Goal: Task Accomplishment & Management: Use online tool/utility

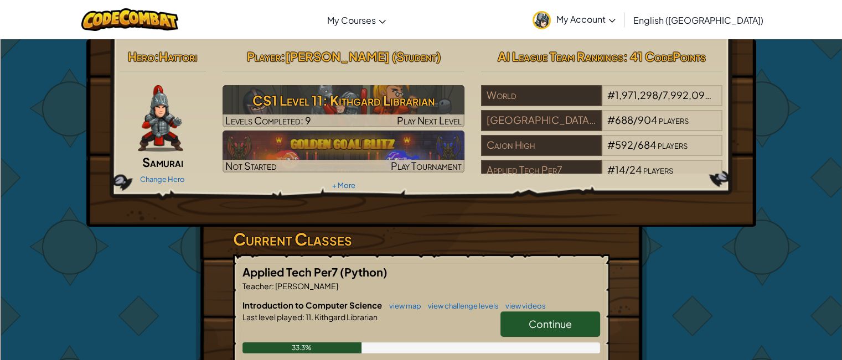
drag, startPoint x: 324, startPoint y: 97, endPoint x: 322, endPoint y: 82, distance: 15.0
click at [322, 82] on div "Player : [PERSON_NAME] (Student) CS1 Level 11: Kithgard Librarian Levels Comple…" at bounding box center [343, 119] width 259 height 149
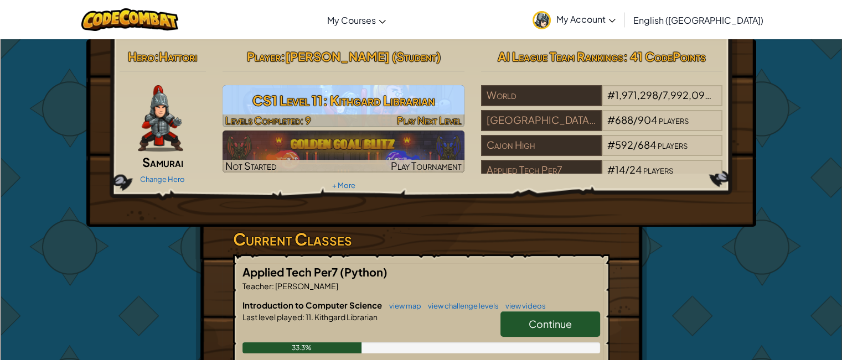
click at [313, 92] on h3 "CS1 Level 11: Kithgard Librarian" at bounding box center [344, 100] width 242 height 25
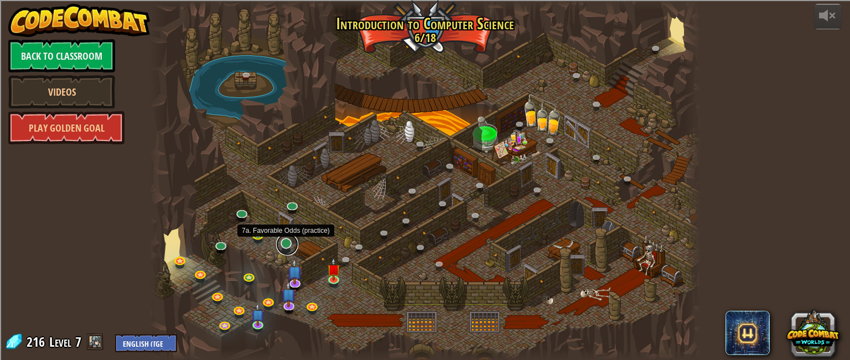
click at [291, 244] on link at bounding box center [287, 245] width 22 height 22
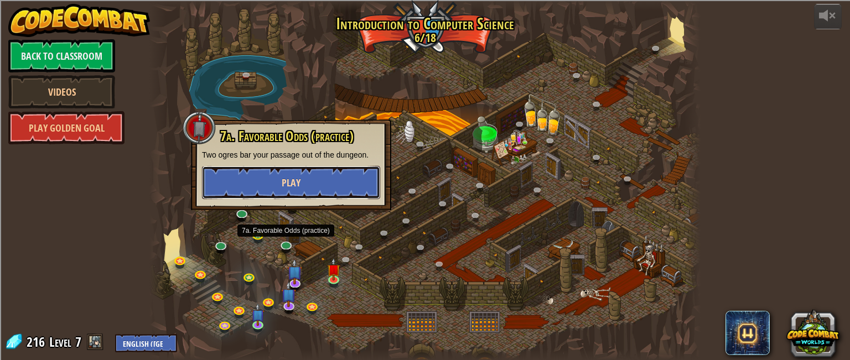
click at [279, 169] on button "Play" at bounding box center [291, 182] width 178 height 33
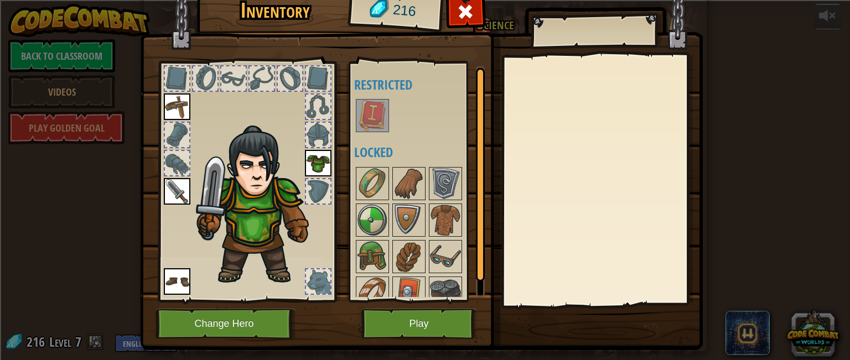
click at [361, 123] on img at bounding box center [372, 115] width 31 height 31
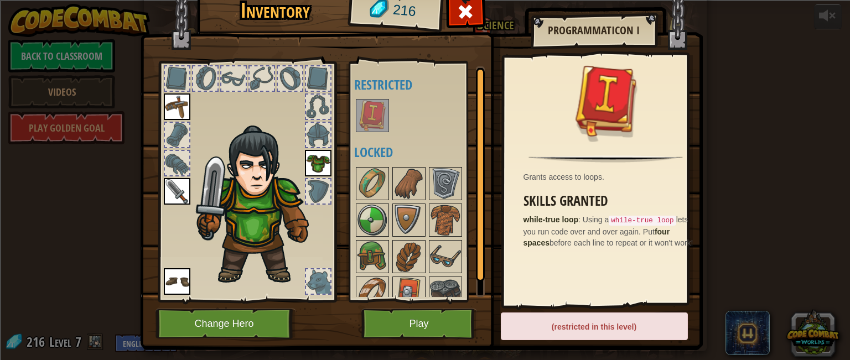
click at [422, 307] on img at bounding box center [421, 150] width 563 height 402
click at [419, 303] on img at bounding box center [421, 150] width 563 height 402
click at [364, 205] on img at bounding box center [372, 220] width 31 height 31
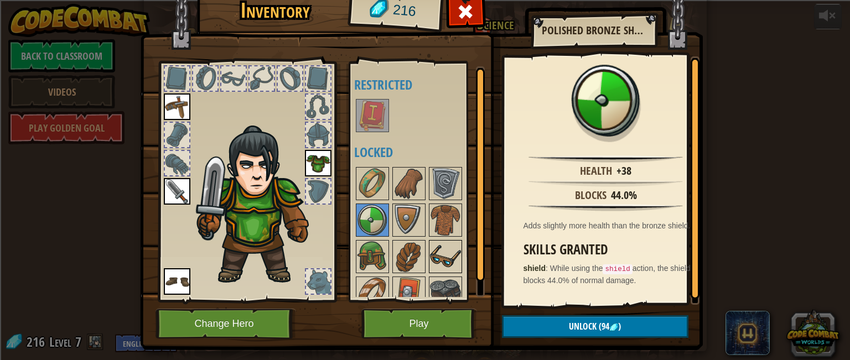
click at [441, 250] on img at bounding box center [445, 256] width 31 height 31
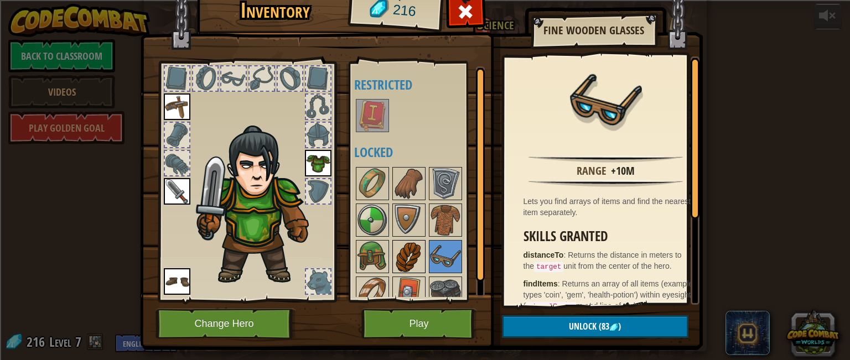
click at [396, 256] on img at bounding box center [409, 256] width 31 height 31
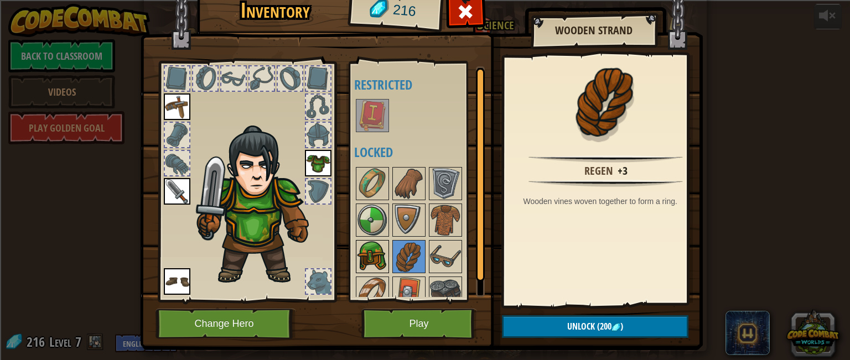
click at [373, 253] on img at bounding box center [372, 256] width 31 height 31
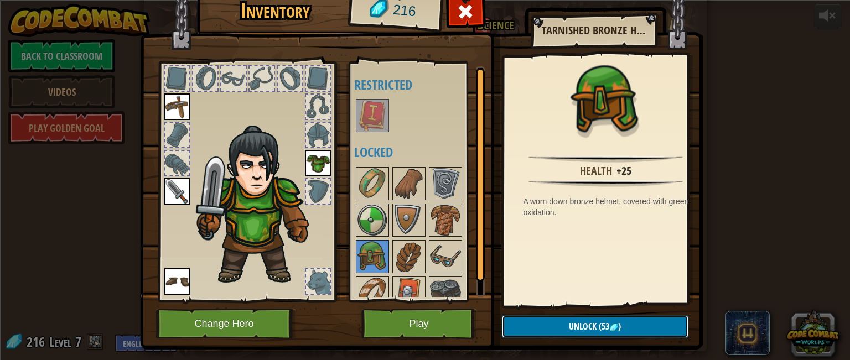
click at [535, 323] on button "Unlock (53 )" at bounding box center [595, 327] width 187 height 23
click at [534, 320] on button "Confirm" at bounding box center [595, 327] width 187 height 23
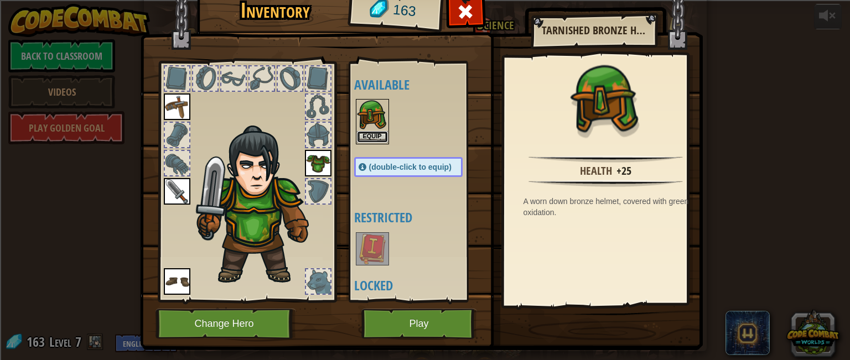
click at [368, 132] on button "Equip" at bounding box center [372, 137] width 31 height 12
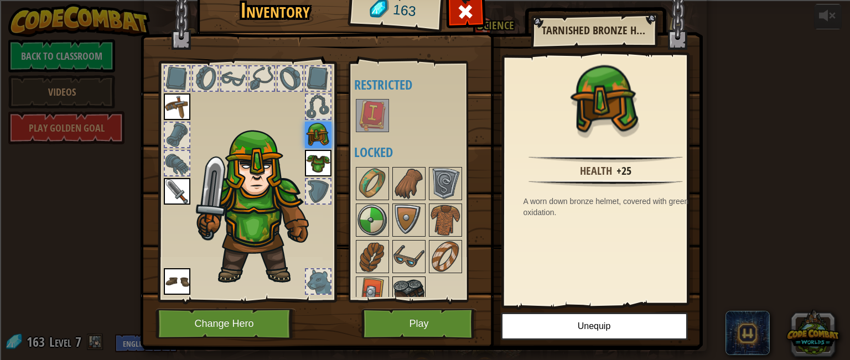
click at [396, 285] on img at bounding box center [409, 293] width 31 height 31
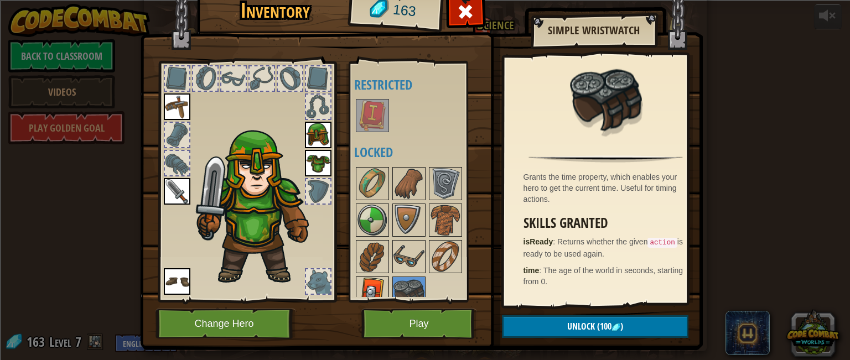
click at [363, 282] on img at bounding box center [372, 293] width 31 height 31
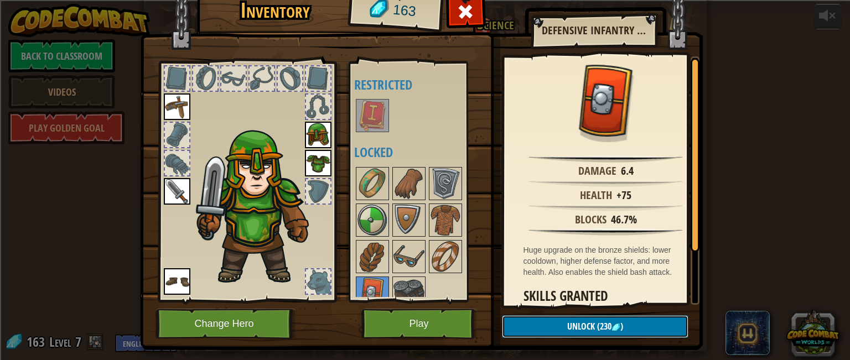
drag, startPoint x: 514, startPoint y: 321, endPoint x: 507, endPoint y: 323, distance: 7.0
click at [507, 323] on button "Unlock (230 )" at bounding box center [595, 327] width 187 height 23
click at [445, 323] on button "Play" at bounding box center [420, 324] width 116 height 30
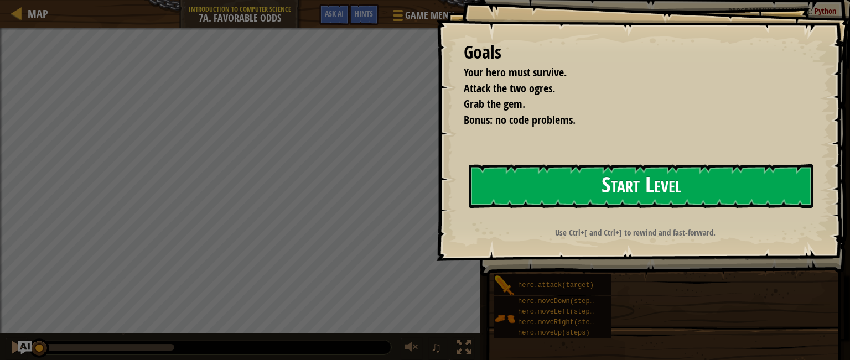
click at [518, 183] on button "Start Level" at bounding box center [641, 186] width 345 height 44
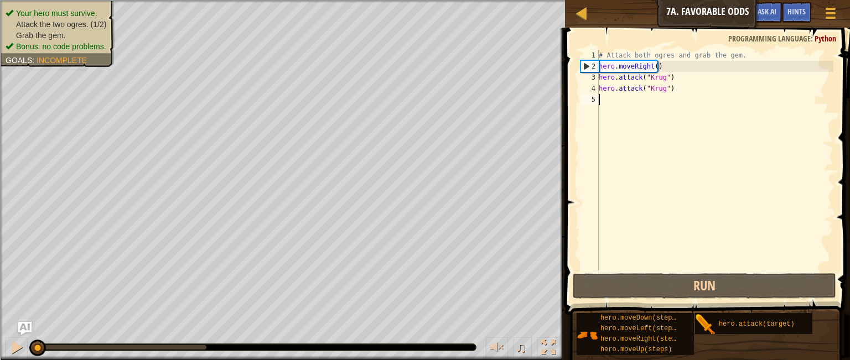
click at [619, 105] on div "# Attack both ogres and grab the gem. hero . moveRight ( ) hero . attack ( "[PE…" at bounding box center [715, 172] width 237 height 244
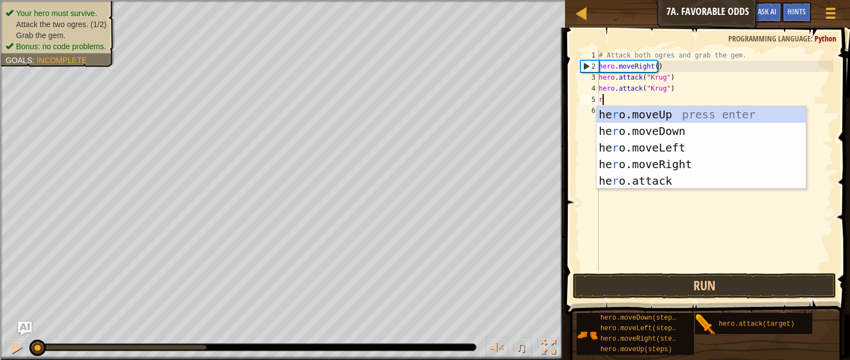
scroll to position [5, 0]
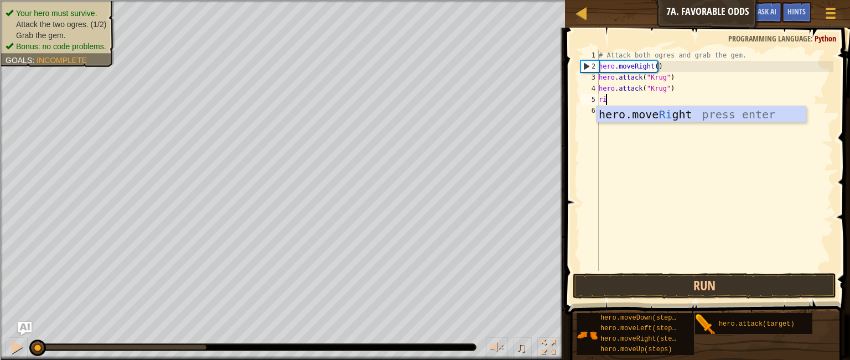
type textarea "right"
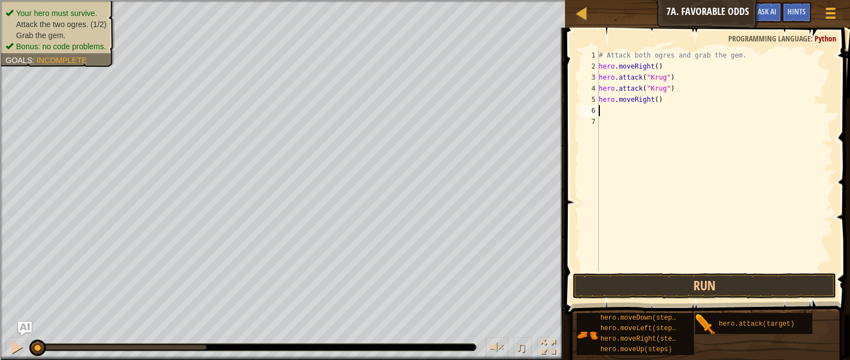
type textarea "up"
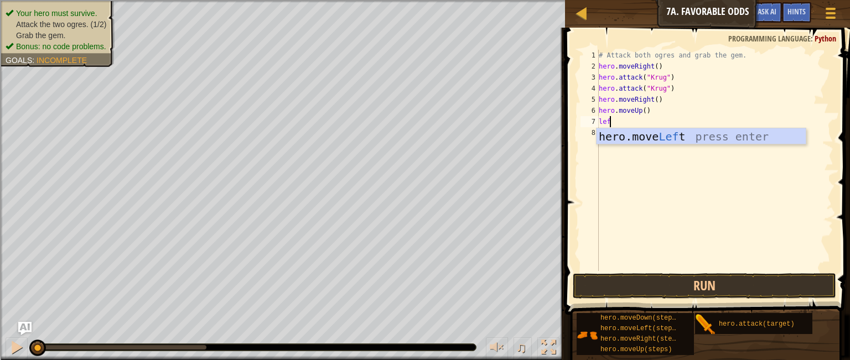
type textarea "left"
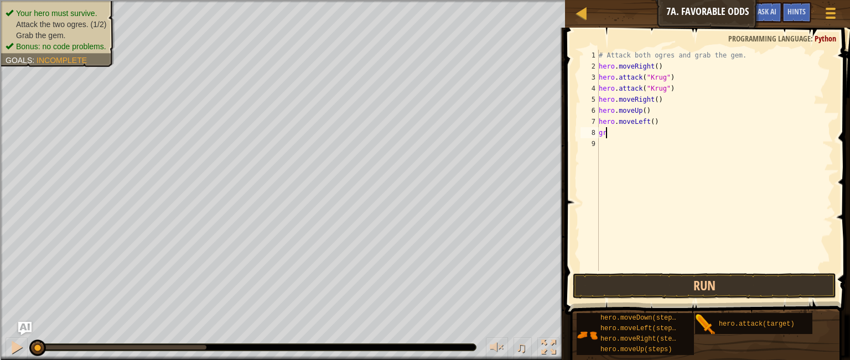
type textarea "g"
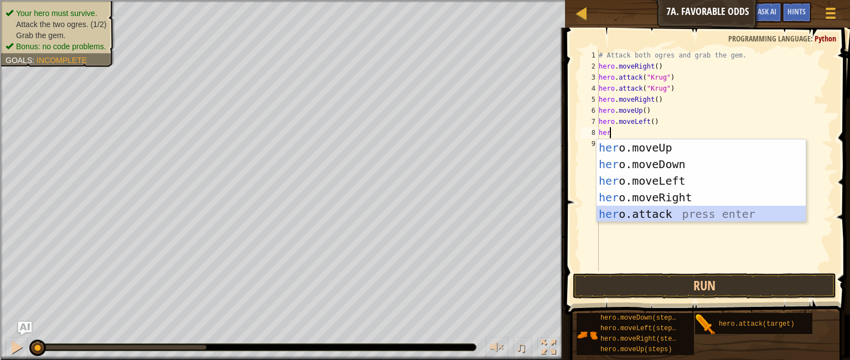
click at [635, 221] on div "her o.moveUp press enter her o.moveDown press enter her o.moveLeft press enter …" at bounding box center [701, 198] width 209 height 116
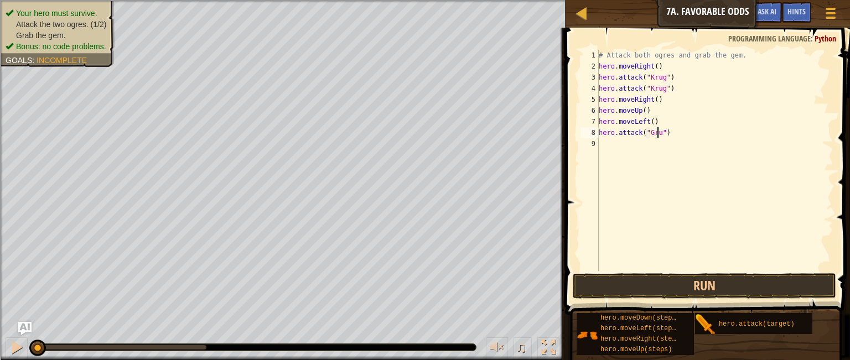
scroll to position [5, 4]
type textarea "hero.attack("Grump")"
type textarea ";"
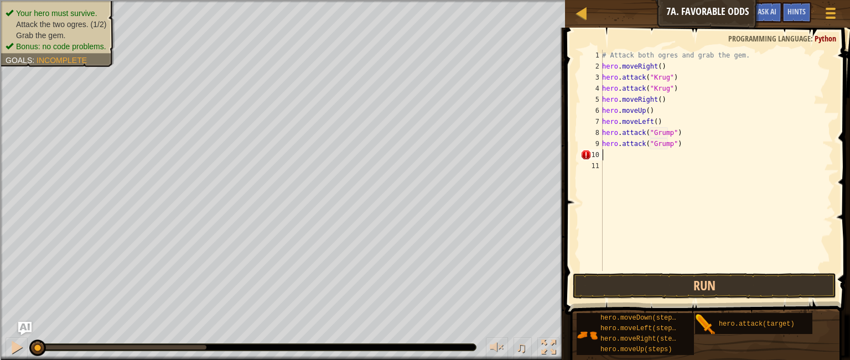
type textarea "l"
click at [673, 287] on button "Run" at bounding box center [705, 286] width 264 height 25
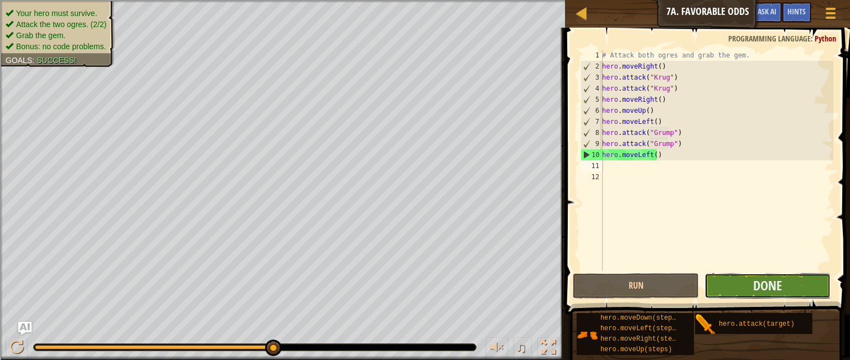
click at [722, 285] on button "Done" at bounding box center [768, 286] width 126 height 25
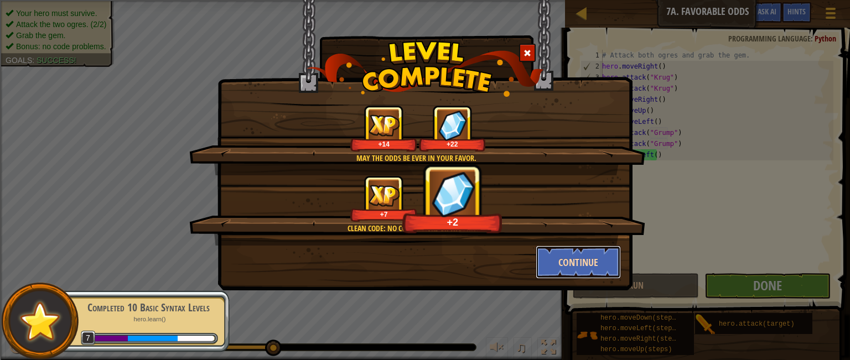
click at [591, 259] on button "Continue" at bounding box center [579, 262] width 86 height 33
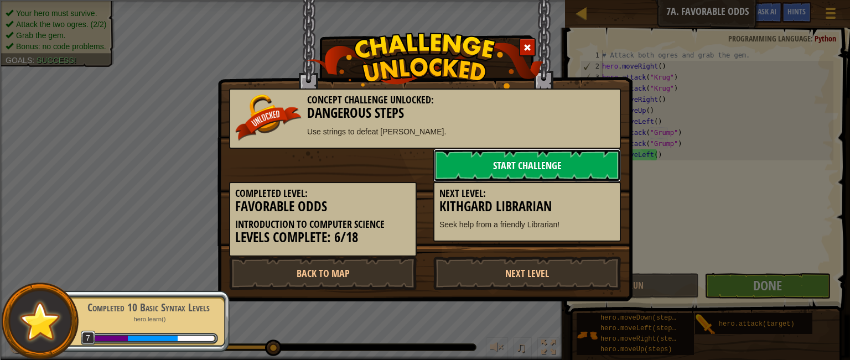
click at [580, 166] on link "Start Challenge" at bounding box center [528, 165] width 188 height 33
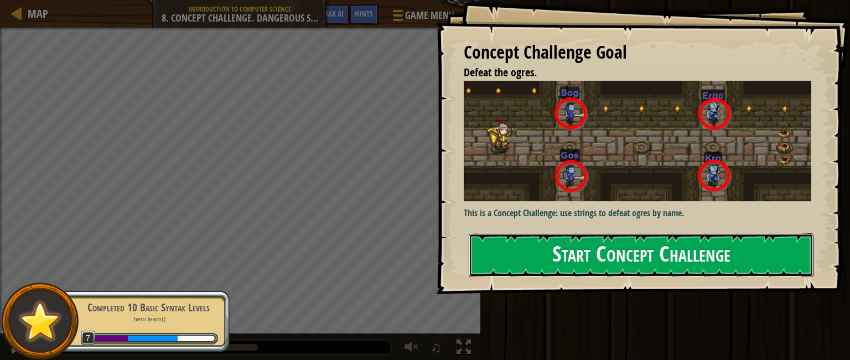
click at [575, 234] on button "Start Concept Challenge" at bounding box center [641, 256] width 345 height 44
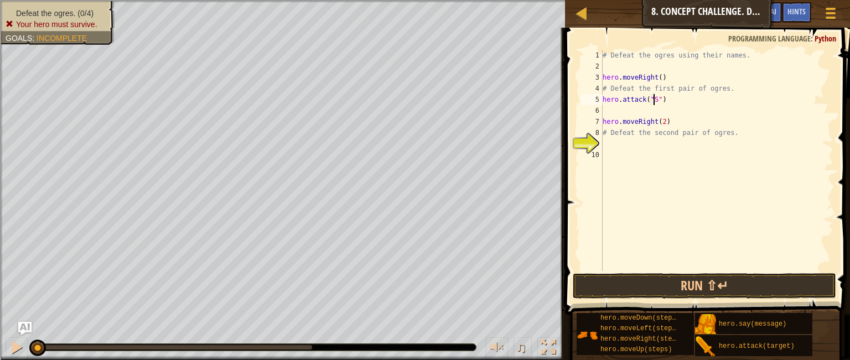
scroll to position [5, 4]
type textarea "hero.attack("Sog")"
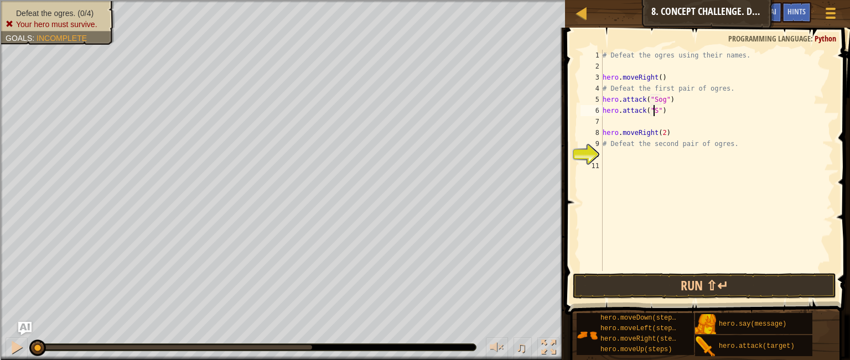
type textarea "hero.attack("Sog")"
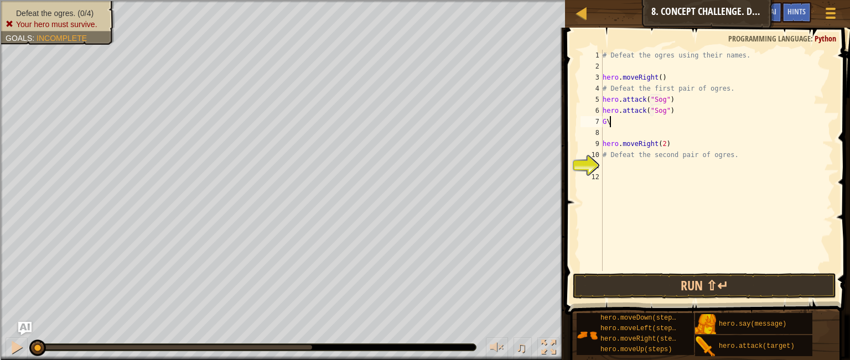
type textarea "G"
type textarea "hero.attack("Gos")"
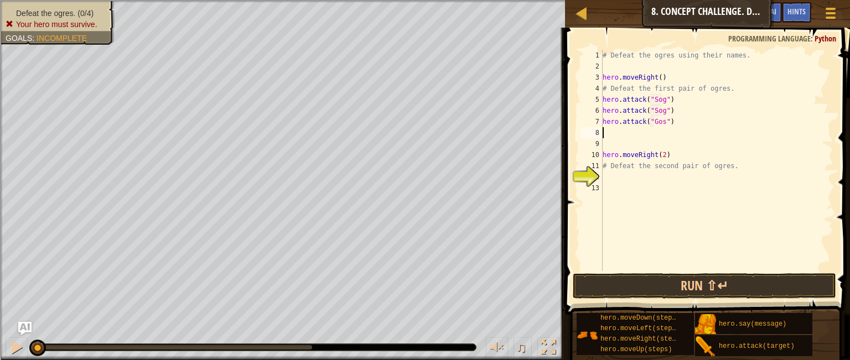
type textarea "A"
type textarea "hero.attack("Gos")"
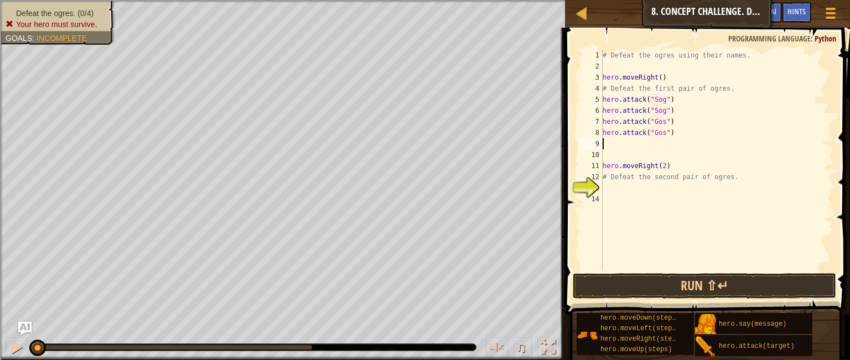
type textarea "hero.attack("Gos")"
click at [618, 181] on div "# Defeat the ogres using their names. hero . moveRight ( ) # Defeat the first p…" at bounding box center [717, 172] width 233 height 244
type textarea "hero.attack("Ergo")"
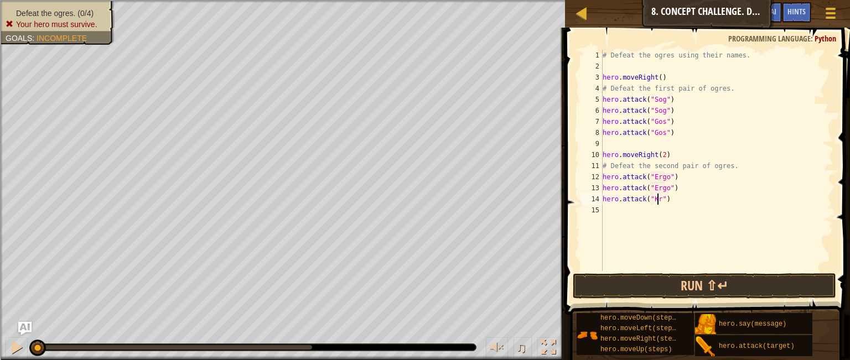
type textarea "hero.attack("Kro")"
click at [667, 285] on button "Run ⇧↵" at bounding box center [705, 286] width 264 height 25
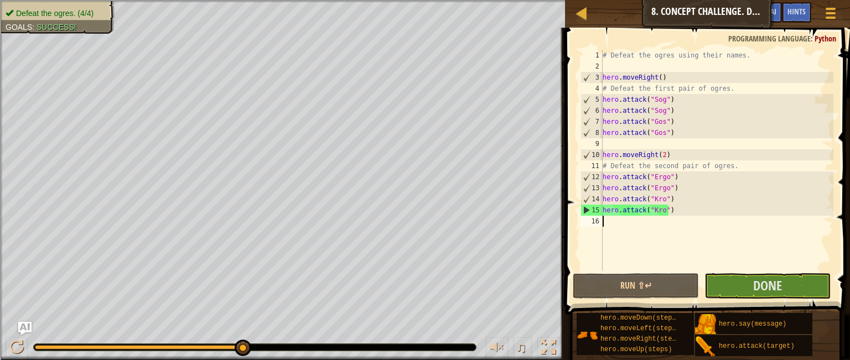
click at [642, 228] on div "# Defeat the ogres using their names. hero . moveRight ( ) # Defeat the first p…" at bounding box center [717, 172] width 233 height 244
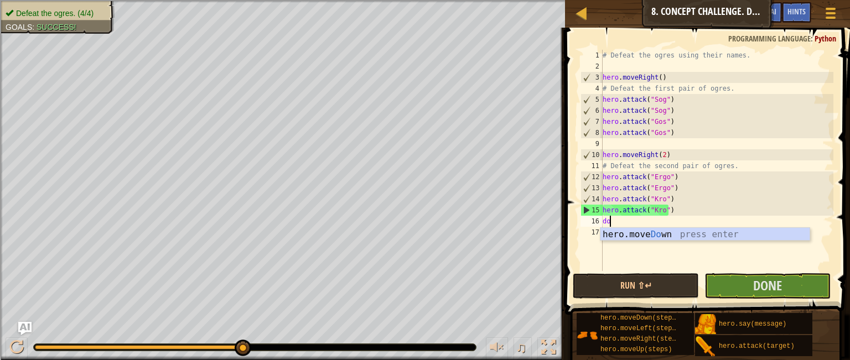
type textarea "down"
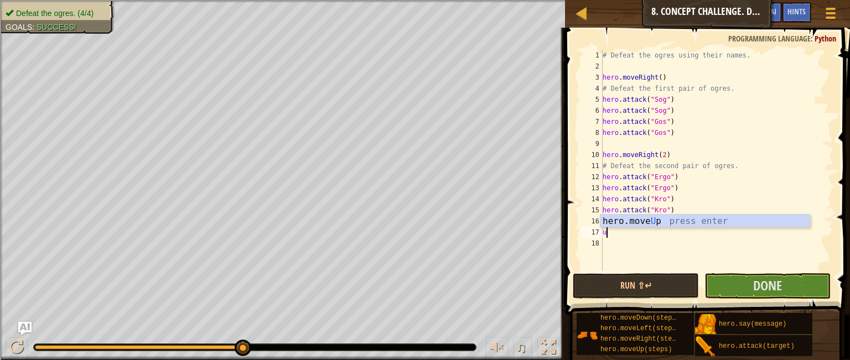
type textarea "up"
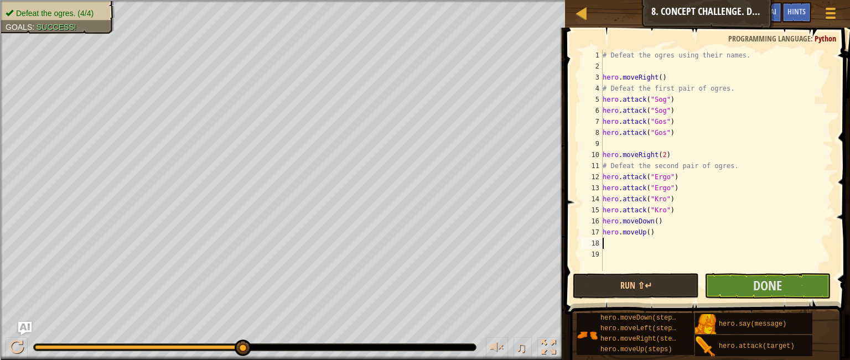
type textarea "r"
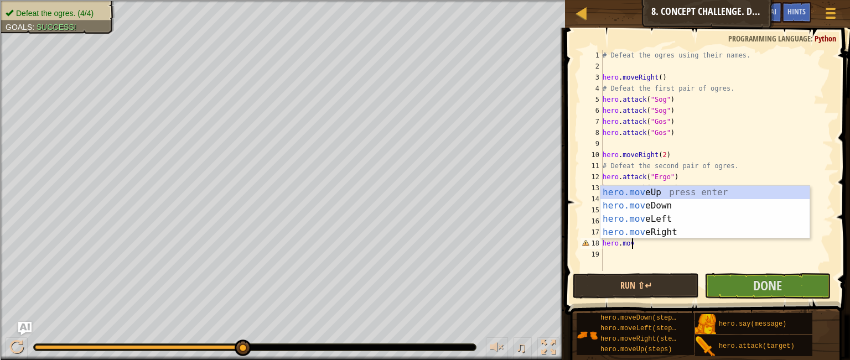
type textarea "hero.movr"
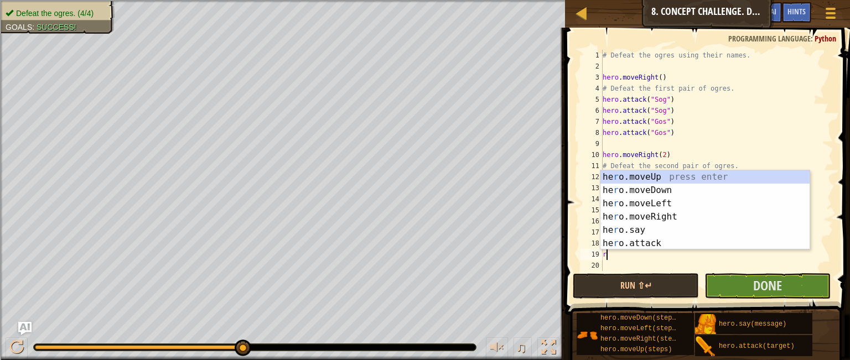
type textarea "rig"
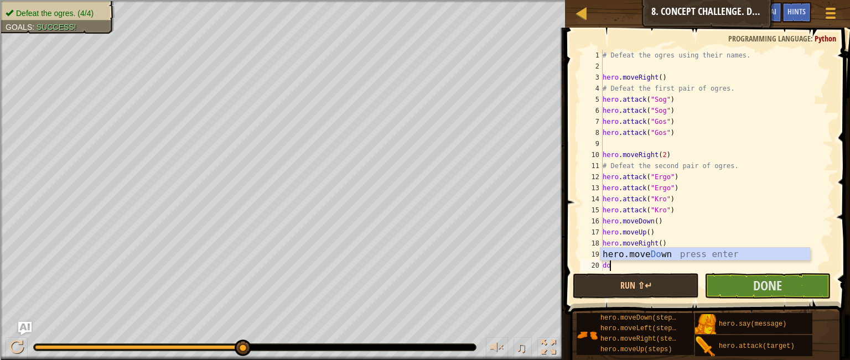
type textarea "down"
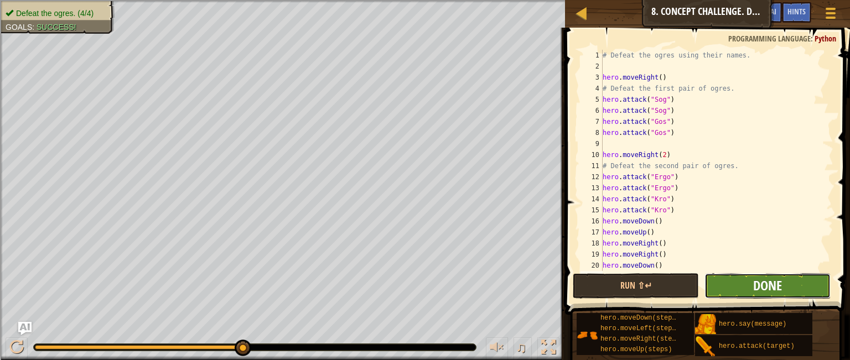
click at [765, 289] on span "Done" at bounding box center [768, 286] width 29 height 18
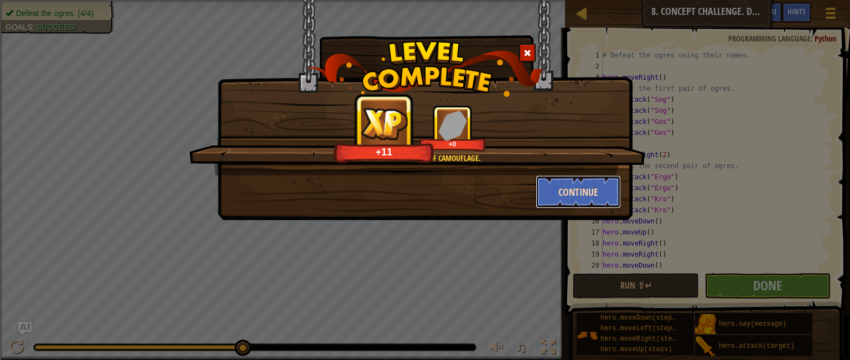
click at [599, 181] on button "Continue" at bounding box center [579, 192] width 86 height 33
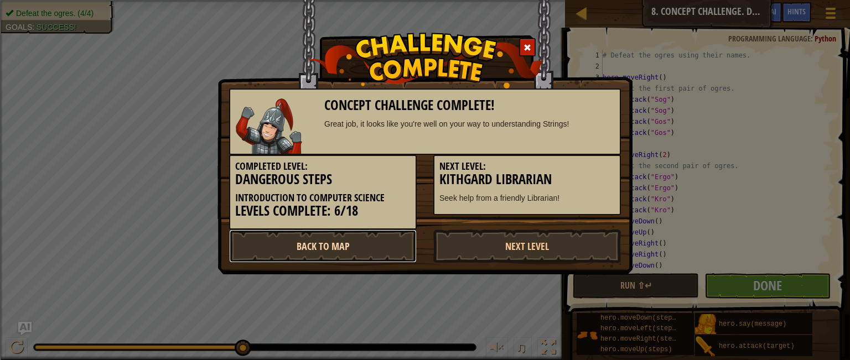
click at [384, 241] on link "Back to Map" at bounding box center [323, 246] width 188 height 33
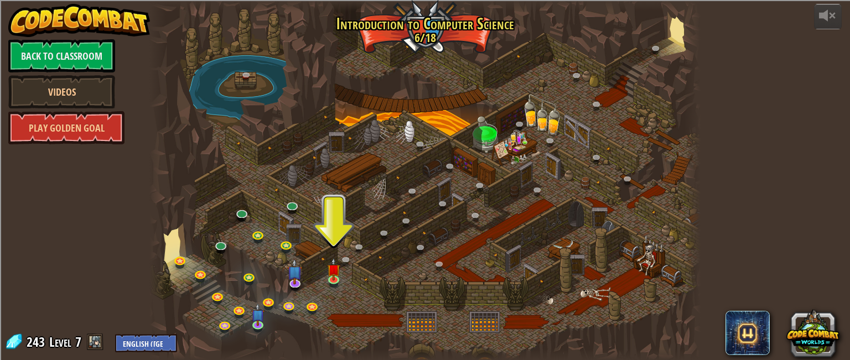
drag, startPoint x: 340, startPoint y: 210, endPoint x: 324, endPoint y: 239, distance: 32.7
click at [324, 239] on div at bounding box center [424, 180] width 551 height 360
click at [292, 209] on link at bounding box center [293, 206] width 22 height 22
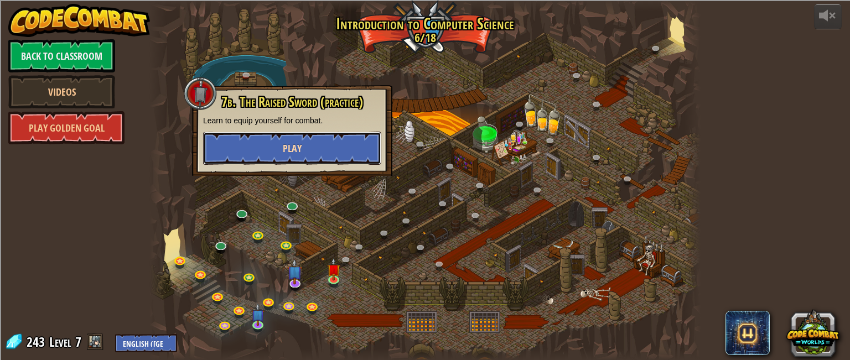
click at [301, 152] on span "Play" at bounding box center [292, 149] width 19 height 14
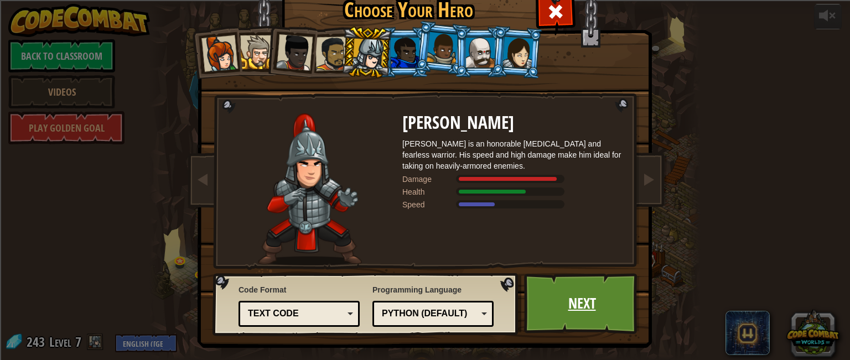
click at [561, 308] on link "Next" at bounding box center [582, 304] width 116 height 61
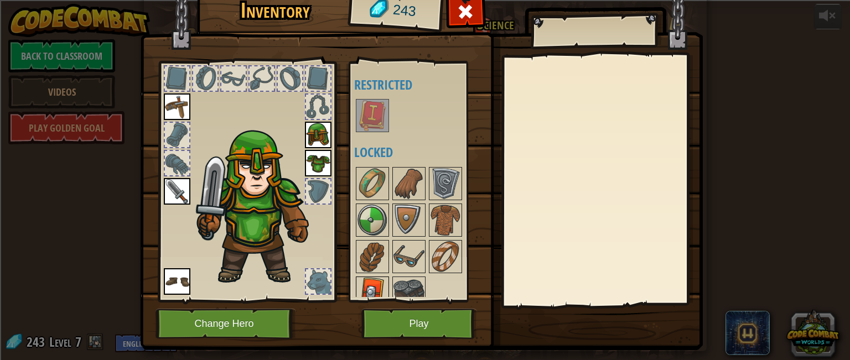
click at [368, 278] on img at bounding box center [372, 293] width 31 height 31
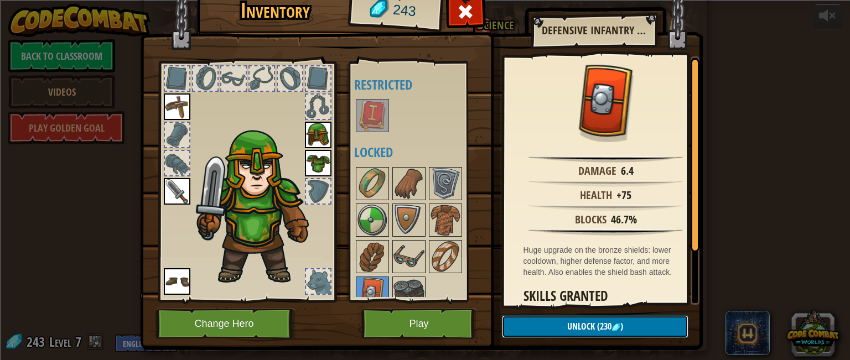
click at [512, 328] on button "Unlock (230 )" at bounding box center [595, 327] width 187 height 23
click at [511, 326] on button "Confirm" at bounding box center [595, 327] width 187 height 23
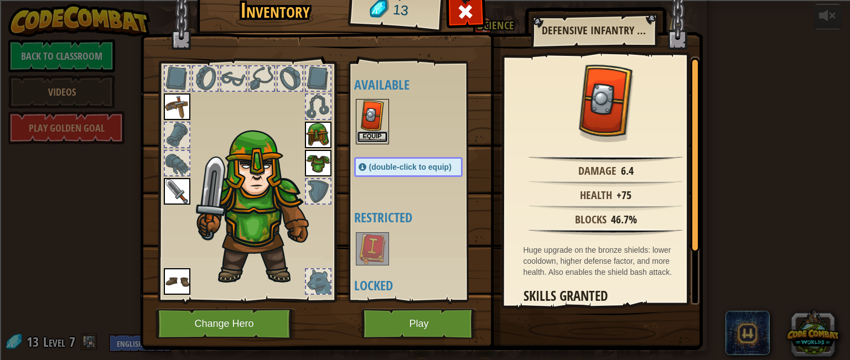
click at [377, 135] on button "Equip" at bounding box center [372, 137] width 31 height 12
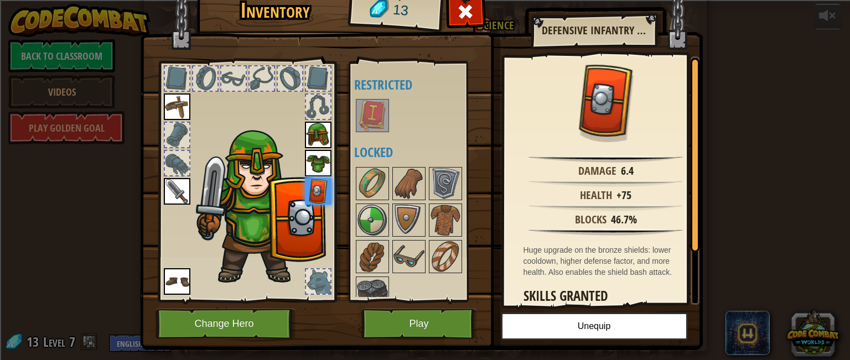
click at [310, 287] on div at bounding box center [318, 282] width 24 height 24
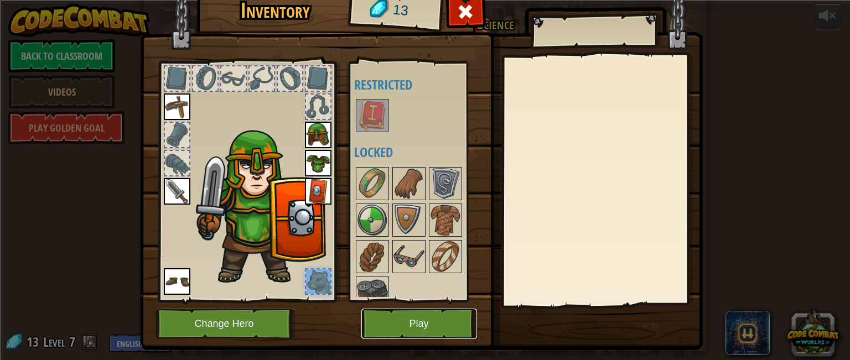
click at [369, 319] on button "Play" at bounding box center [420, 324] width 116 height 30
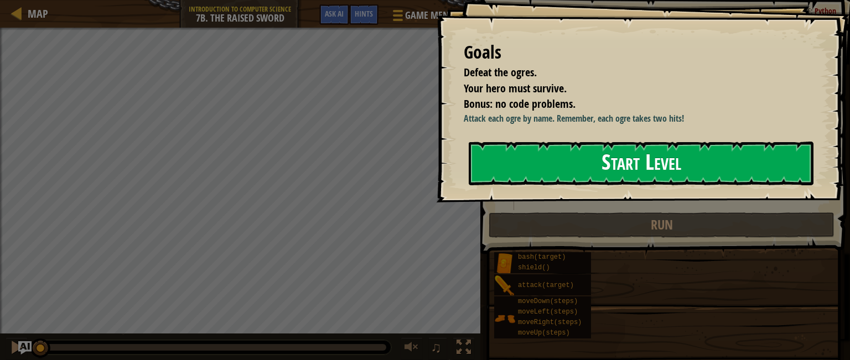
click at [478, 172] on button "Start Level" at bounding box center [641, 164] width 345 height 44
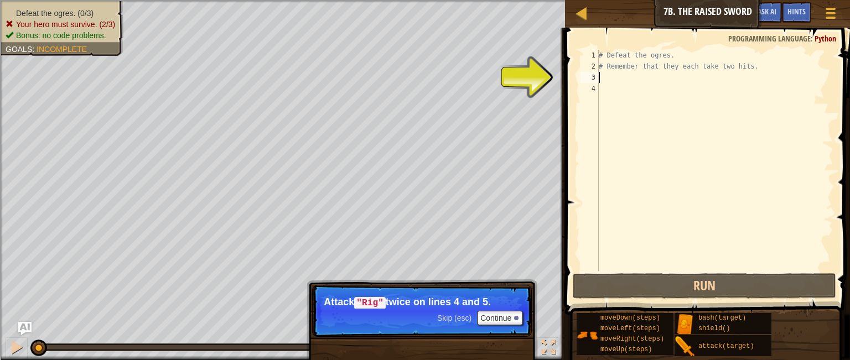
click at [654, 78] on div "# Defeat the ogres. # Remember that they each take two hits." at bounding box center [715, 172] width 237 height 244
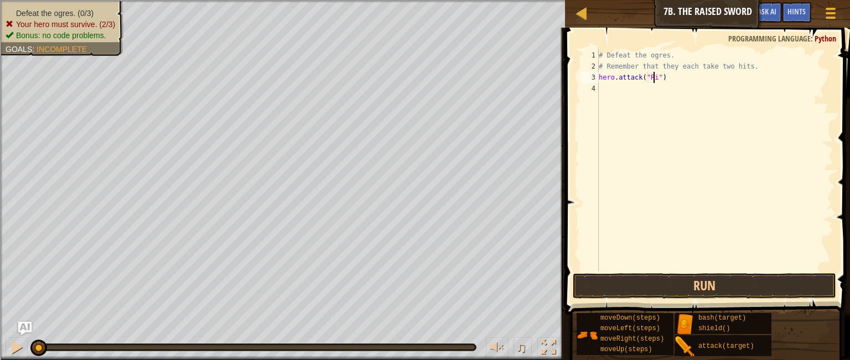
scroll to position [5, 4]
type textarea "hero.attack("Rig")"
type textarea "hero.attack("Gurt")"
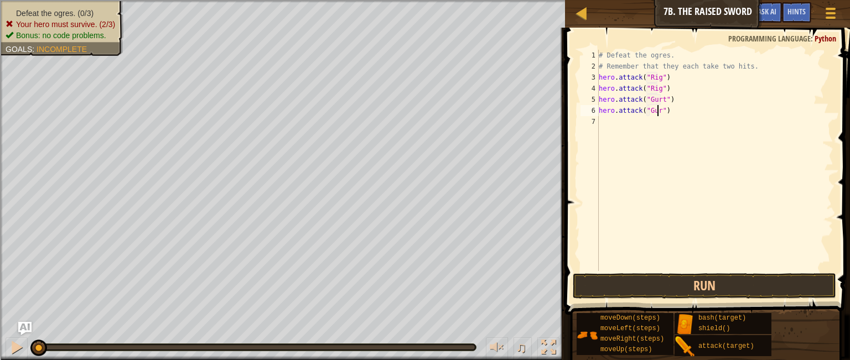
type textarea "hero.attack("Gurt")"
type textarea "hero.attack("Ack")"
click at [659, 287] on button "Run" at bounding box center [705, 286] width 264 height 25
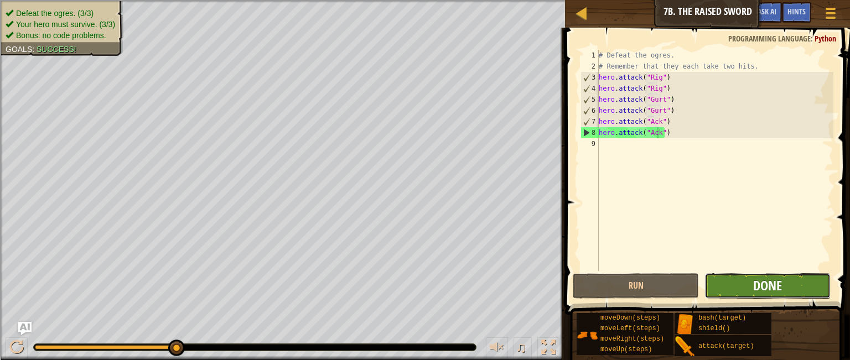
click at [779, 283] on span "Done" at bounding box center [768, 286] width 29 height 18
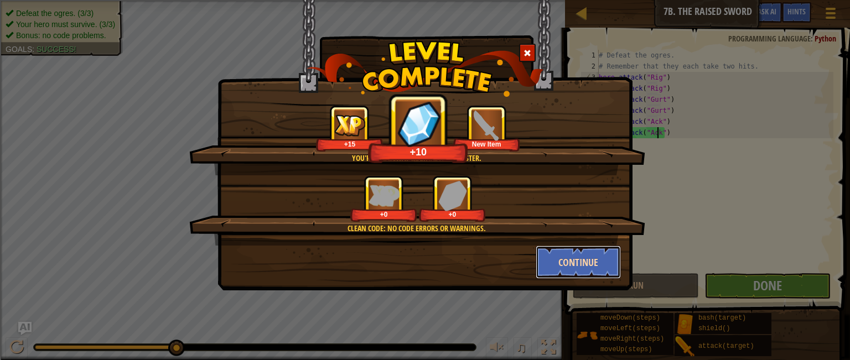
click at [565, 257] on button "Continue" at bounding box center [579, 262] width 86 height 33
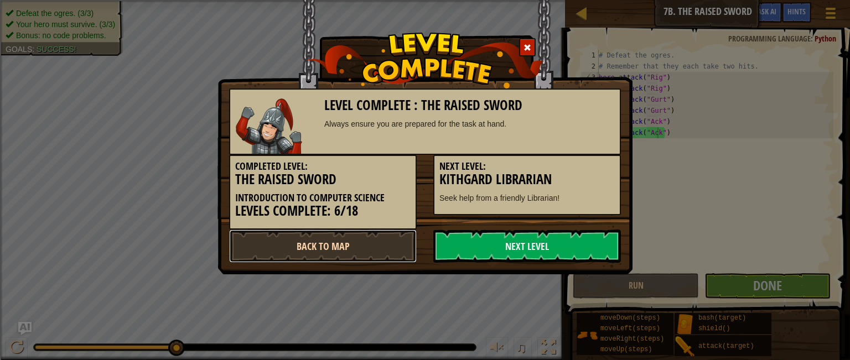
click at [379, 240] on link "Back to Map" at bounding box center [323, 246] width 188 height 33
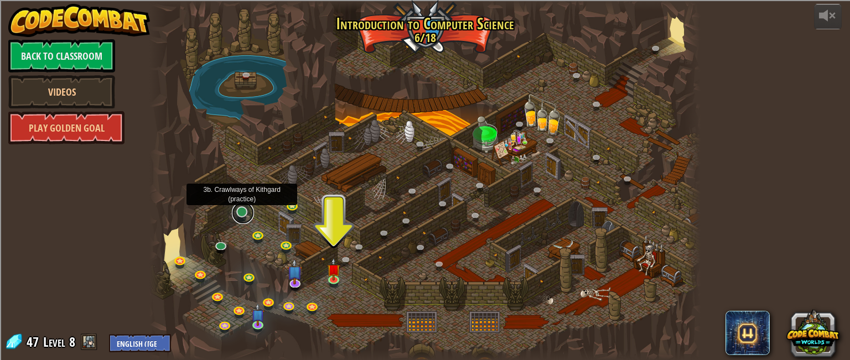
click at [241, 216] on link at bounding box center [243, 213] width 22 height 22
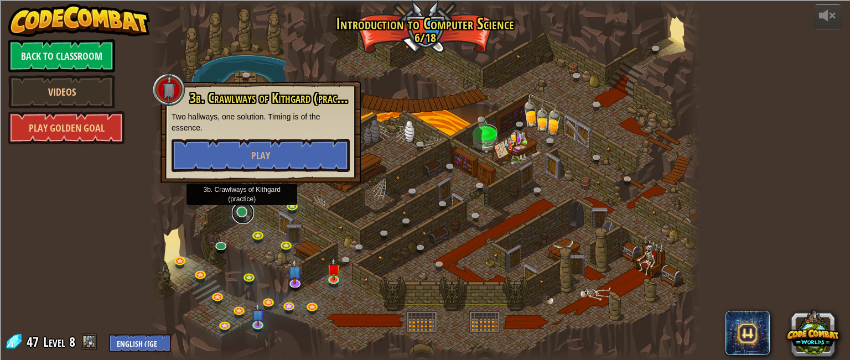
click at [241, 216] on link at bounding box center [243, 213] width 22 height 22
click at [231, 152] on button "Play" at bounding box center [261, 155] width 178 height 33
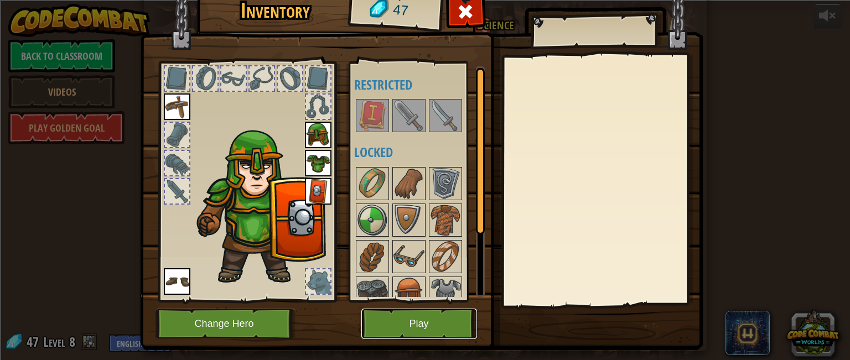
click at [432, 330] on button "Play" at bounding box center [420, 324] width 116 height 30
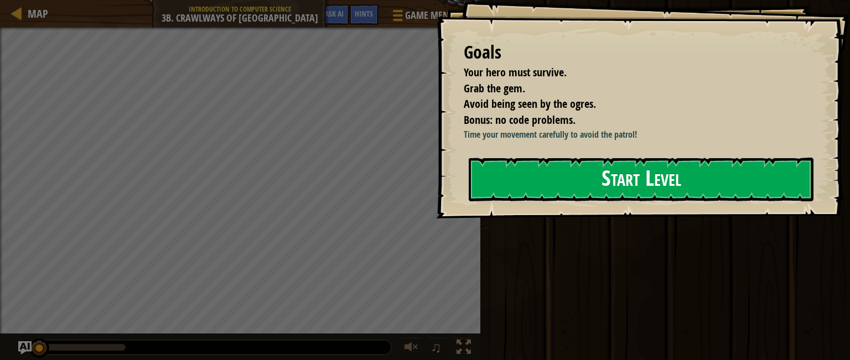
click at [524, 166] on button "Start Level" at bounding box center [641, 180] width 345 height 44
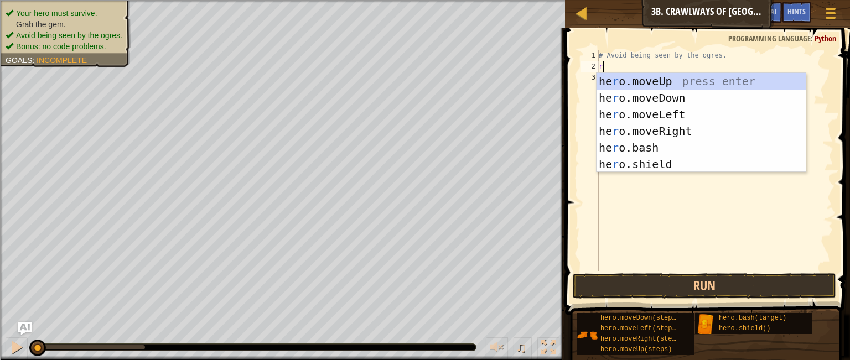
scroll to position [5, 0]
type textarea "ri"
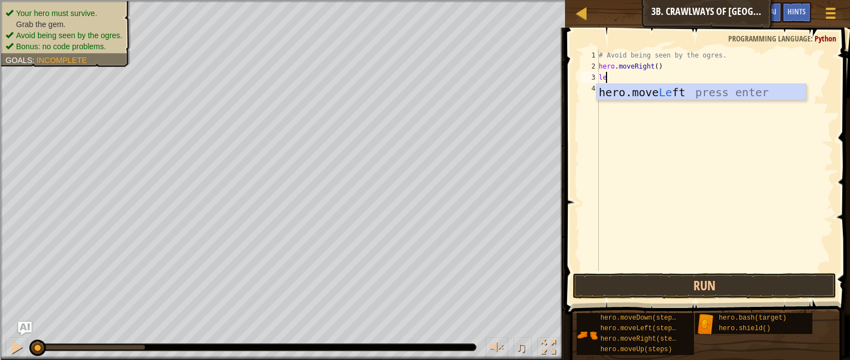
type textarea "lef"
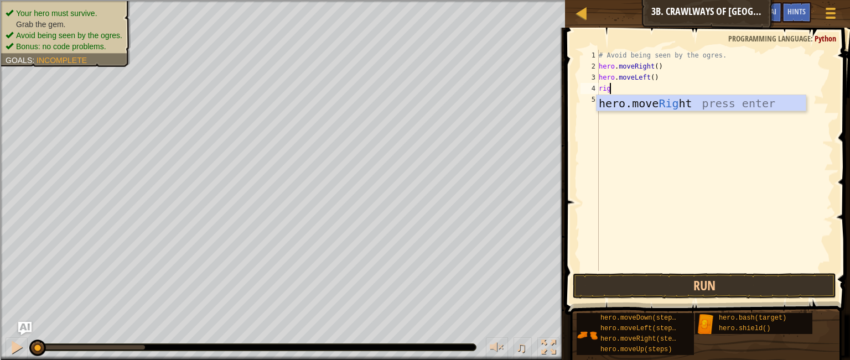
type textarea "righ"
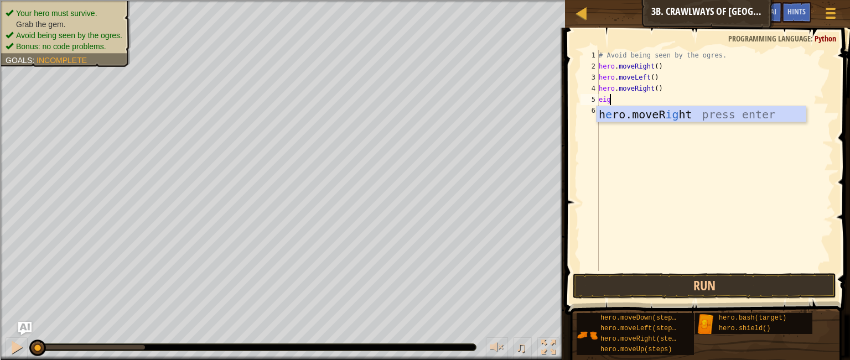
type textarea "eigh"
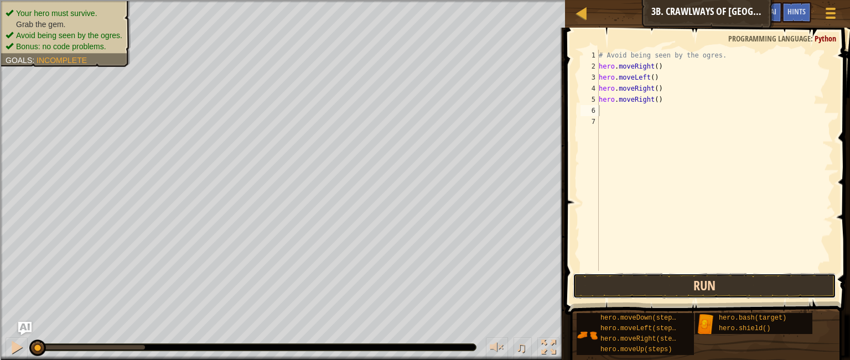
click at [609, 287] on button "Run" at bounding box center [705, 286] width 264 height 25
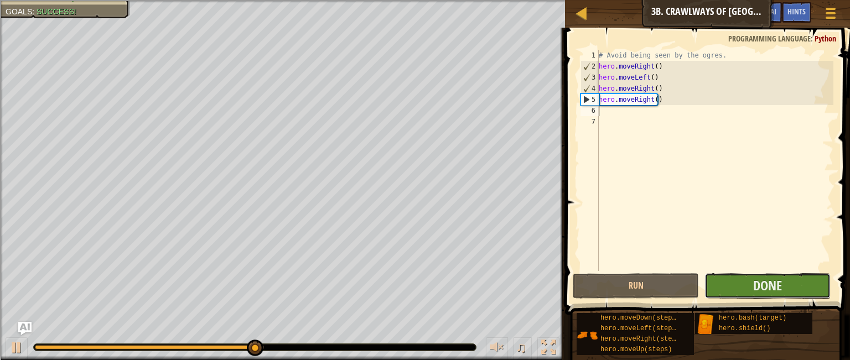
click at [730, 282] on button "Done" at bounding box center [768, 286] width 126 height 25
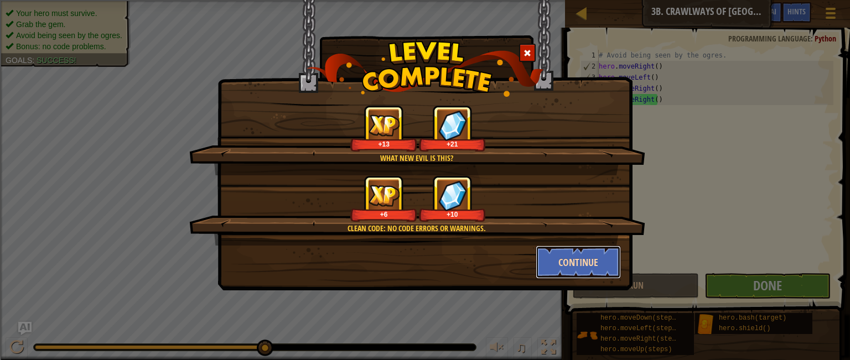
click at [569, 260] on button "Continue" at bounding box center [579, 262] width 86 height 33
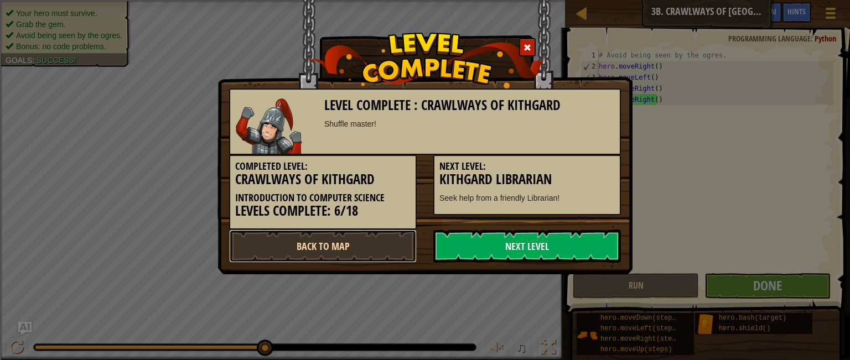
click at [391, 246] on link "Back to Map" at bounding box center [323, 246] width 188 height 33
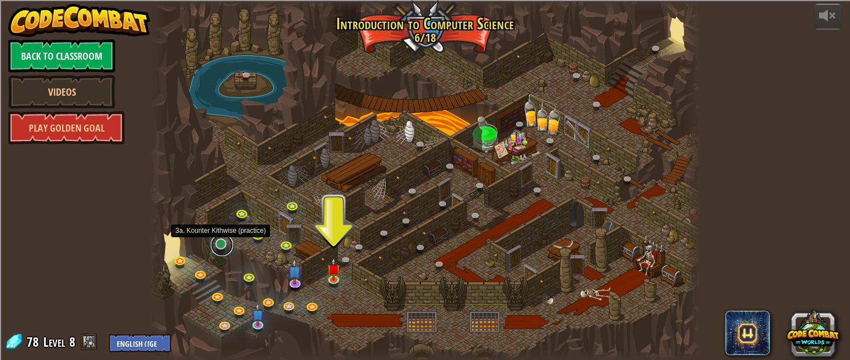
click at [218, 249] on link at bounding box center [222, 245] width 22 height 22
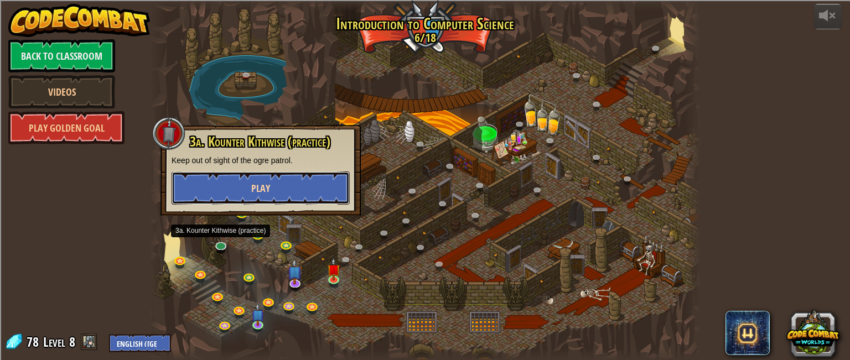
click at [205, 192] on button "Play" at bounding box center [261, 188] width 178 height 33
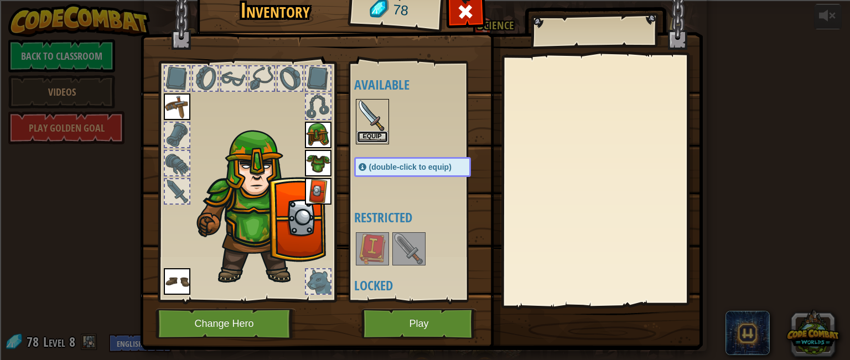
click at [364, 135] on button "Equip" at bounding box center [372, 137] width 31 height 12
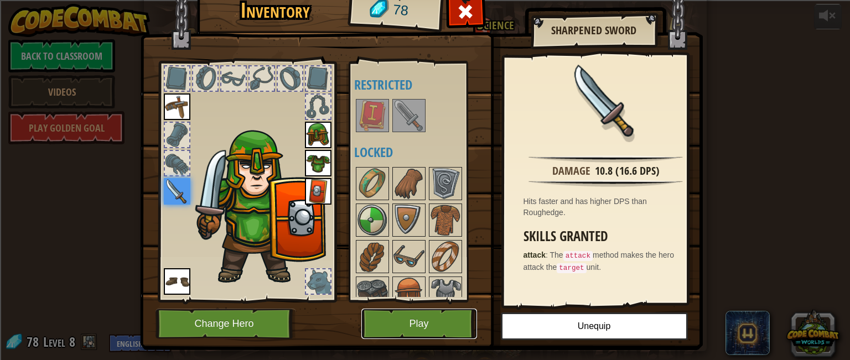
click at [458, 324] on button "Play" at bounding box center [420, 324] width 116 height 30
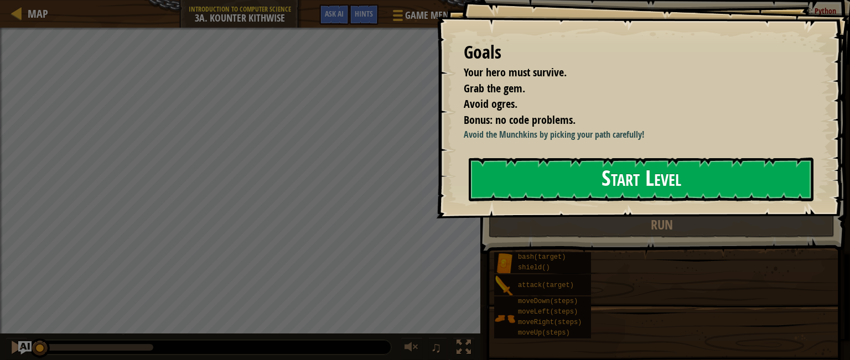
click at [519, 177] on button "Start Level" at bounding box center [641, 180] width 345 height 44
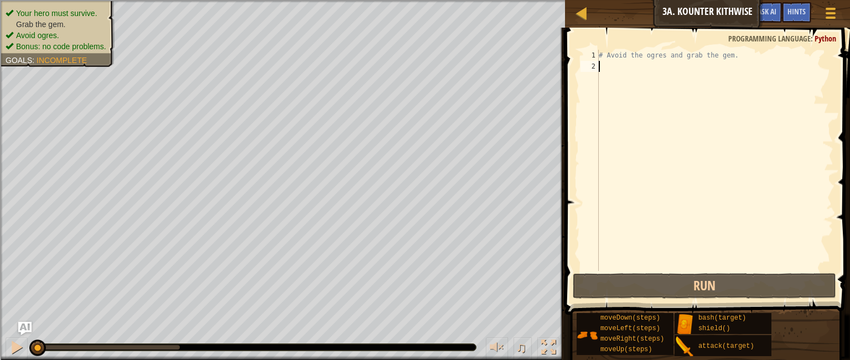
scroll to position [5, 0]
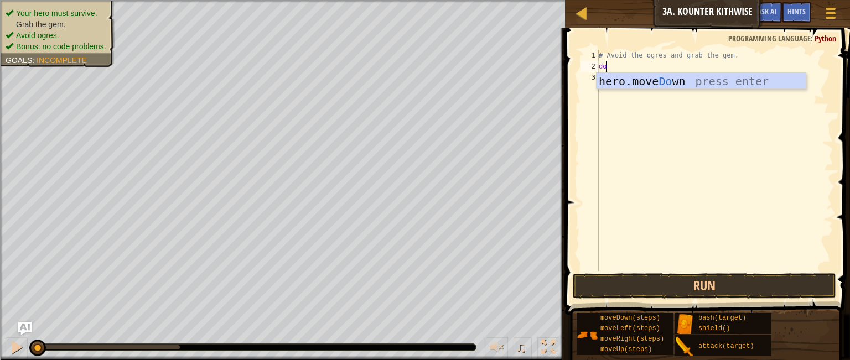
type textarea "dow"
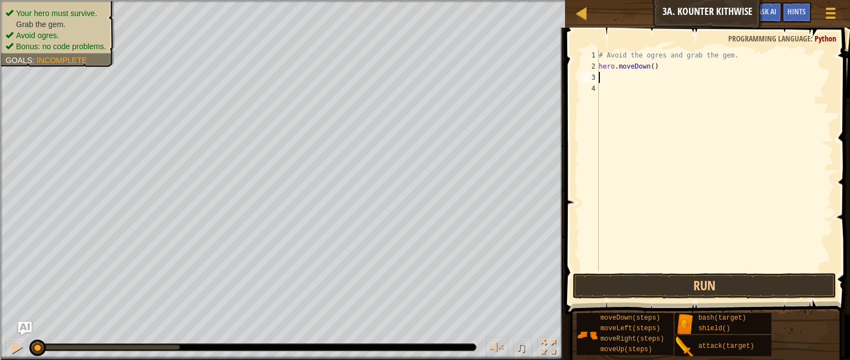
type textarea "w"
type textarea "righ"
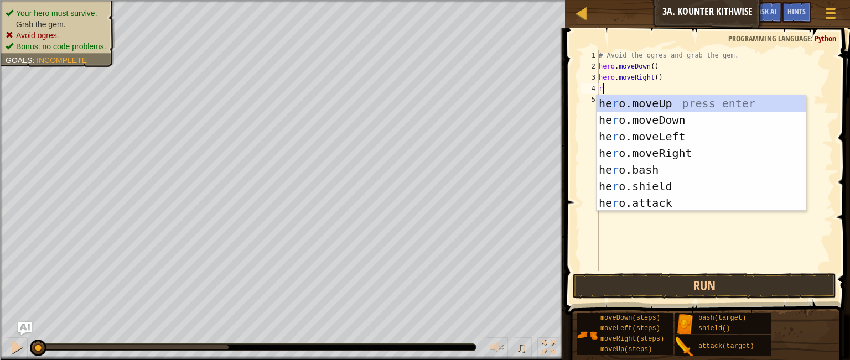
type textarea "ri"
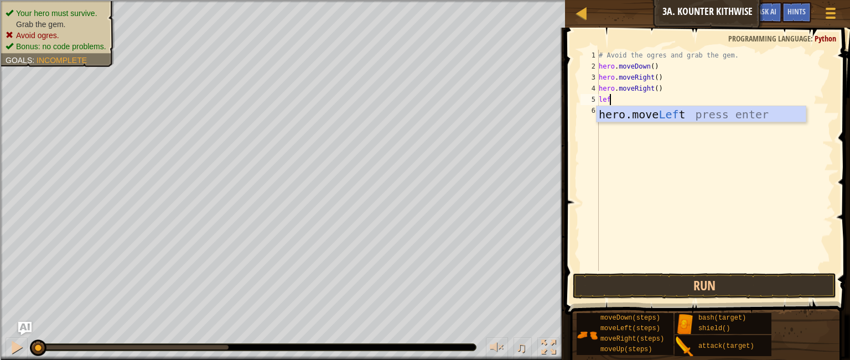
type textarea "left"
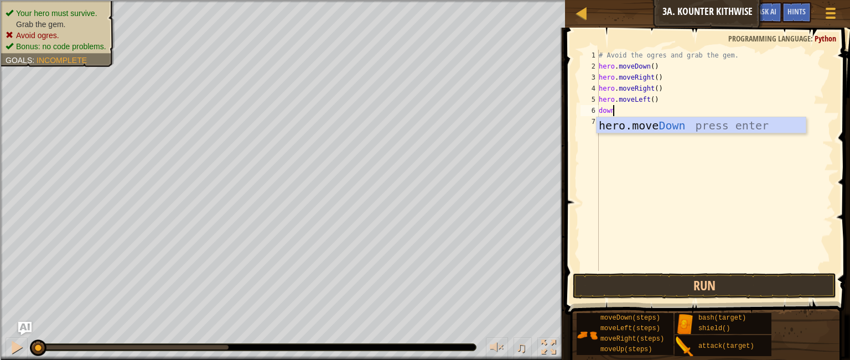
type textarea "down"
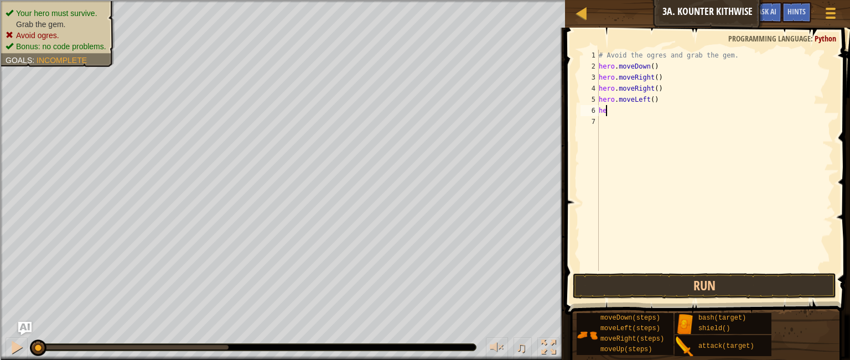
type textarea "h"
type textarea "hero.mover"
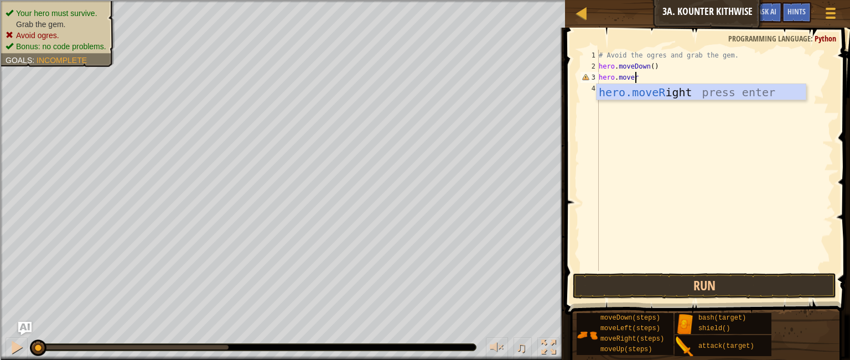
scroll to position [5, 2]
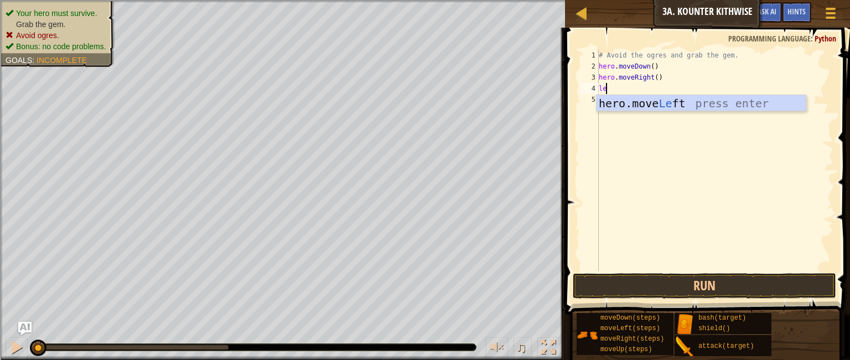
type textarea "left"
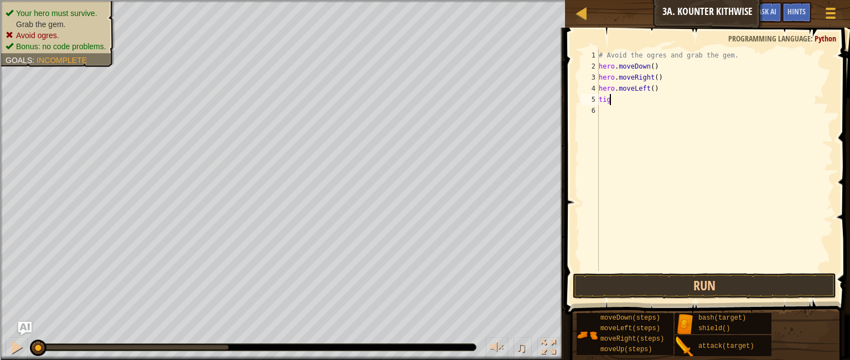
scroll to position [5, 0]
type textarea "t"
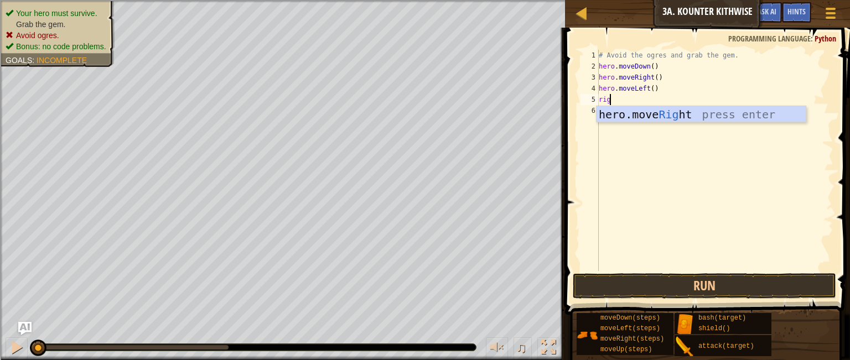
type textarea "right"
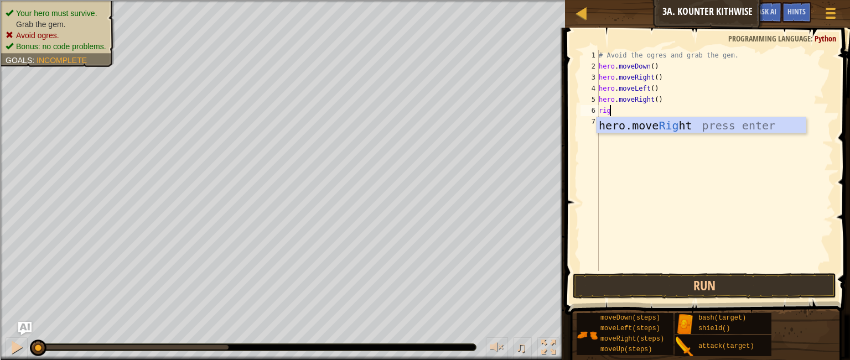
type textarea "right"
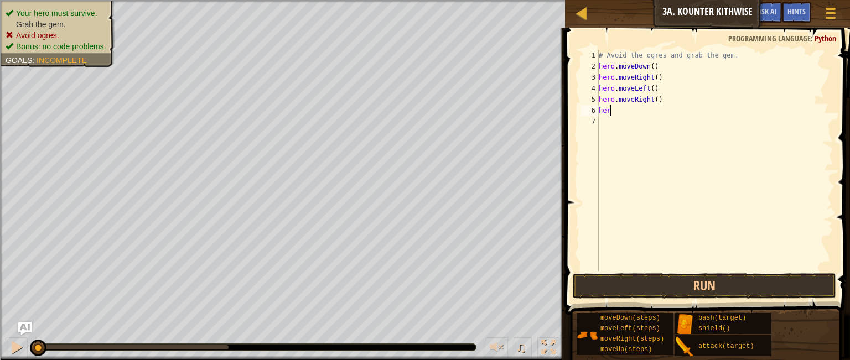
type textarea "h"
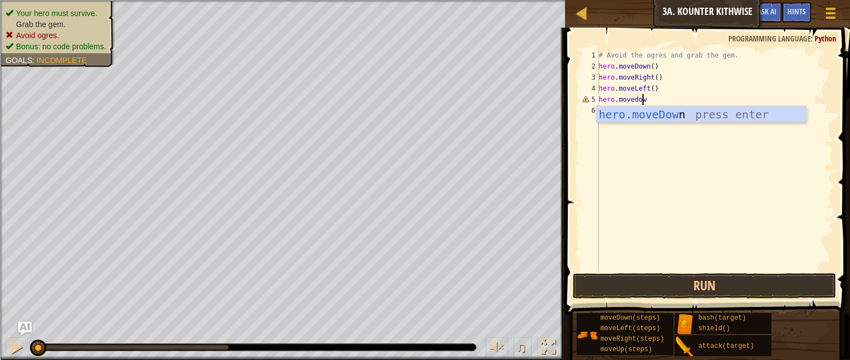
scroll to position [5, 3]
type textarea "hero.movedown"
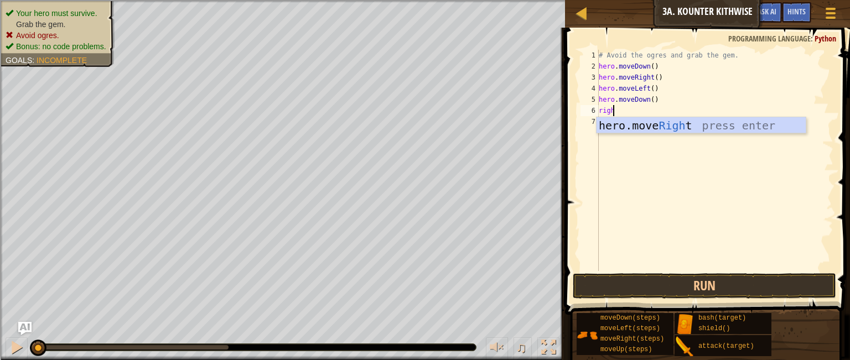
scroll to position [5, 0]
type textarea "right"
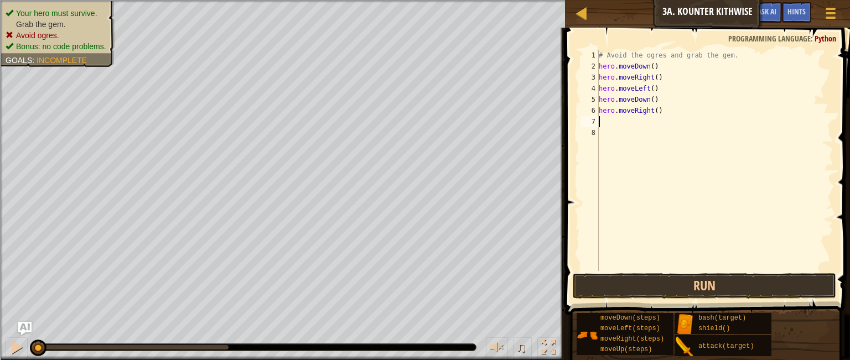
type textarea "up"
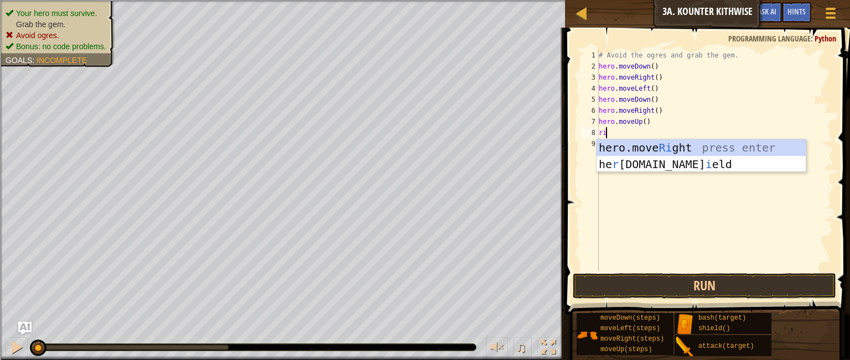
scroll to position [5, 1]
type textarea "right"
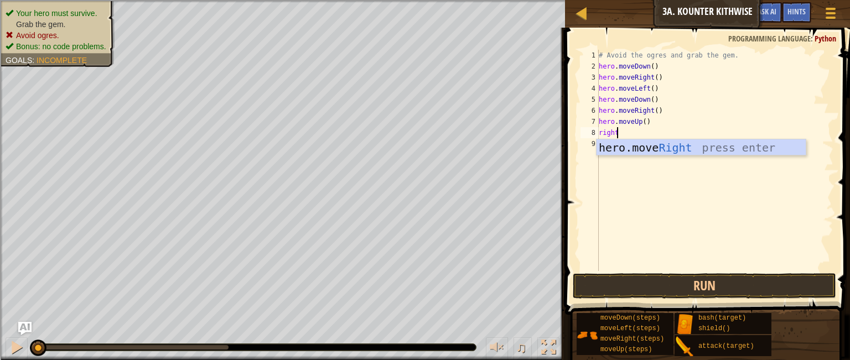
scroll to position [5, 0]
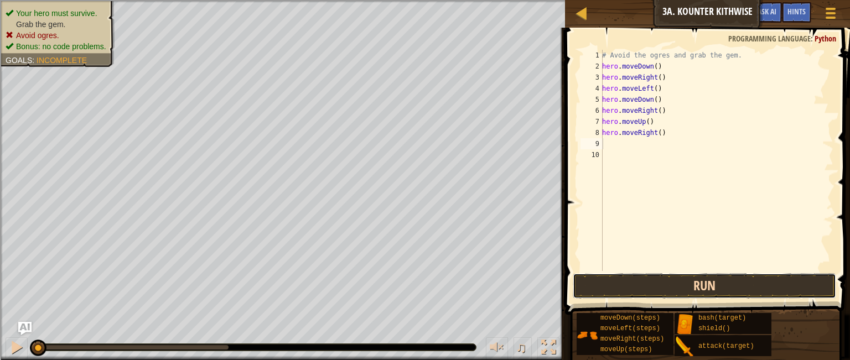
click at [631, 281] on button "Run" at bounding box center [705, 286] width 264 height 25
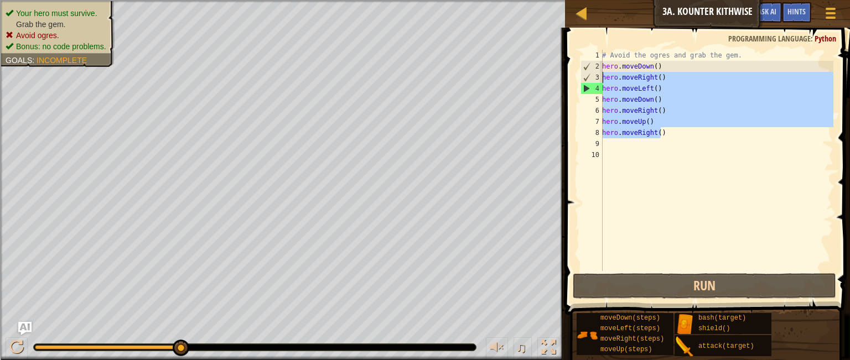
drag, startPoint x: 667, startPoint y: 135, endPoint x: 609, endPoint y: 75, distance: 83.8
click at [604, 78] on div "# Avoid the ogres and grab the gem. hero . moveDown ( ) hero . moveRight ( ) he…" at bounding box center [717, 172] width 234 height 244
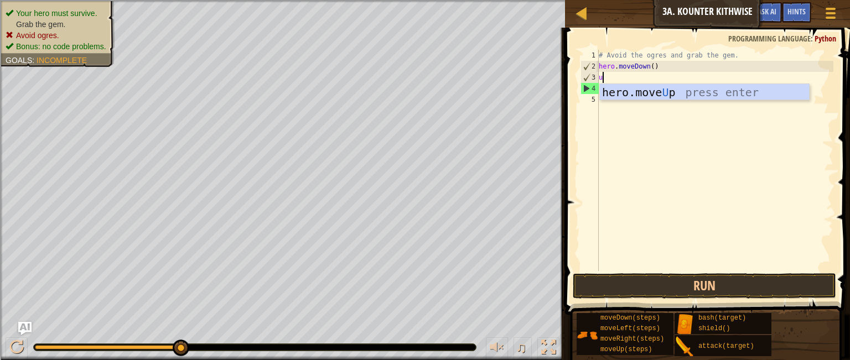
type textarea "up"
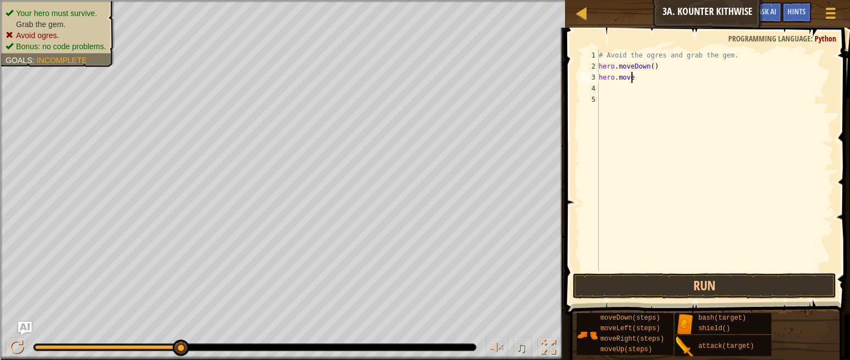
type textarea "hero.moved"
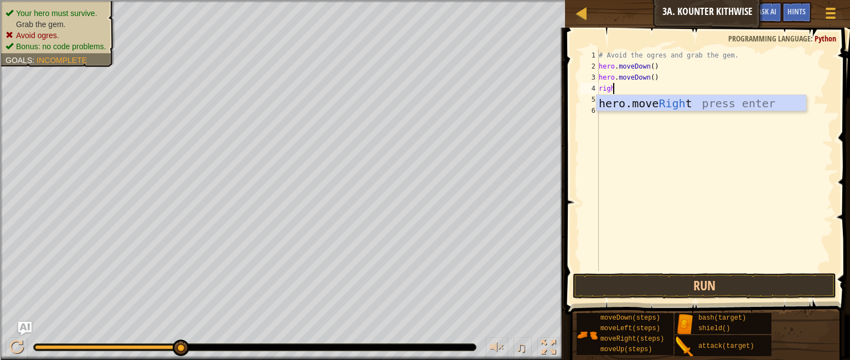
scroll to position [5, 1]
type textarea "right"
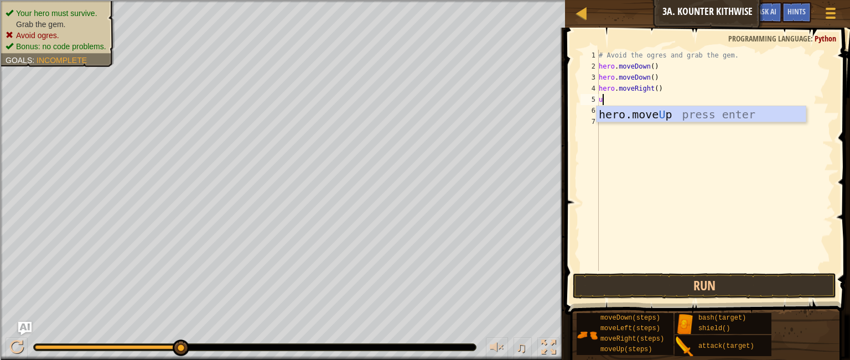
type textarea "up"
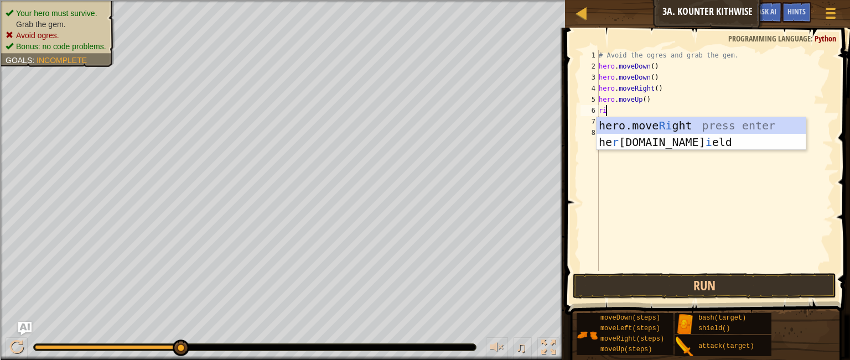
type textarea "righ"
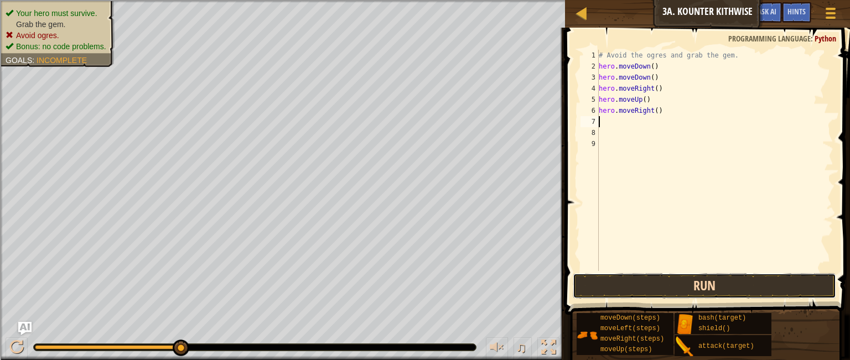
click at [605, 283] on button "Run" at bounding box center [705, 286] width 264 height 25
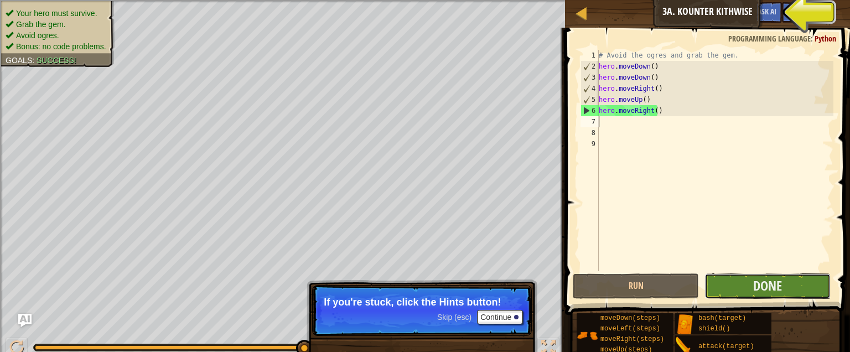
click at [750, 283] on button "Done" at bounding box center [768, 286] width 126 height 25
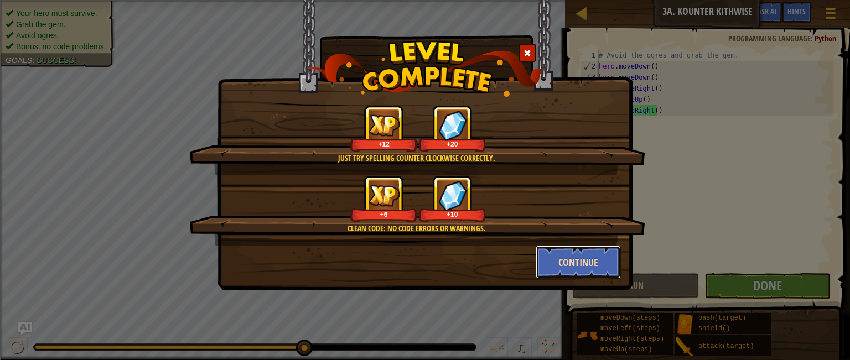
click at [569, 261] on button "Continue" at bounding box center [579, 262] width 86 height 33
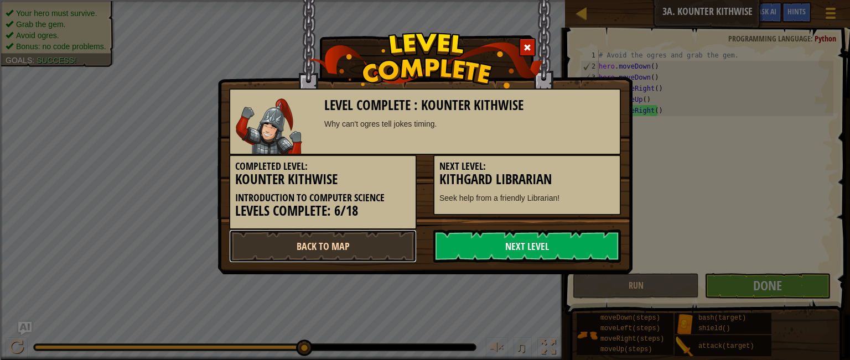
click at [399, 240] on link "Back to Map" at bounding box center [323, 246] width 188 height 33
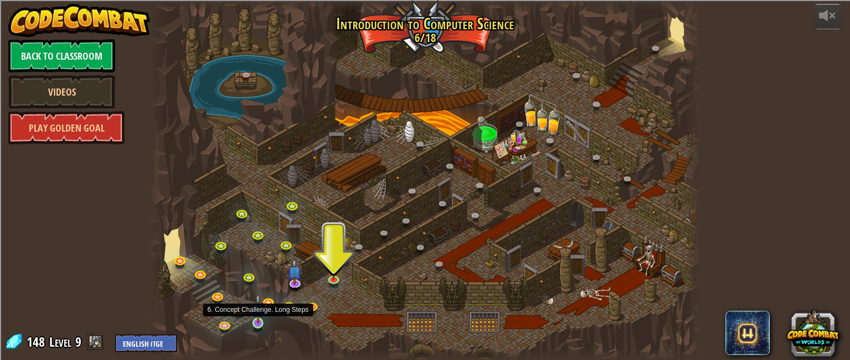
click at [260, 323] on img at bounding box center [258, 309] width 13 height 30
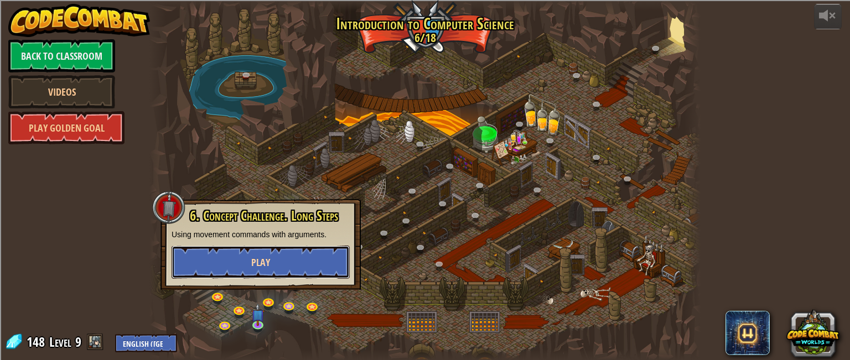
click at [244, 265] on button "Play" at bounding box center [261, 262] width 178 height 33
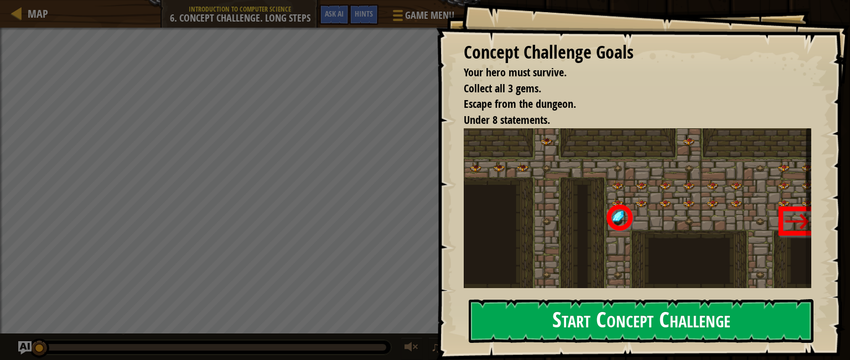
click at [524, 220] on img at bounding box center [642, 241] width 356 height 226
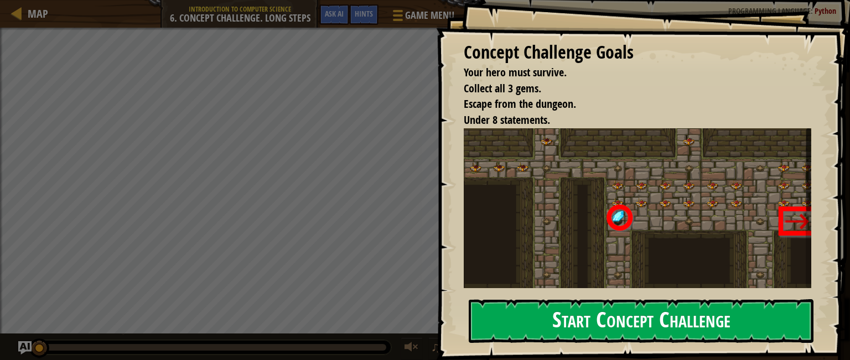
click at [493, 301] on button "Start Concept Challenge" at bounding box center [641, 322] width 345 height 44
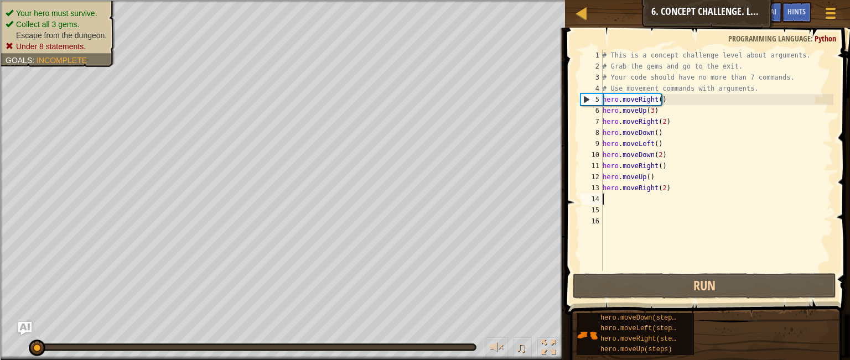
click at [617, 198] on div "# This is a concept challenge level about arguments. # Grab the gems and go to …" at bounding box center [717, 172] width 233 height 244
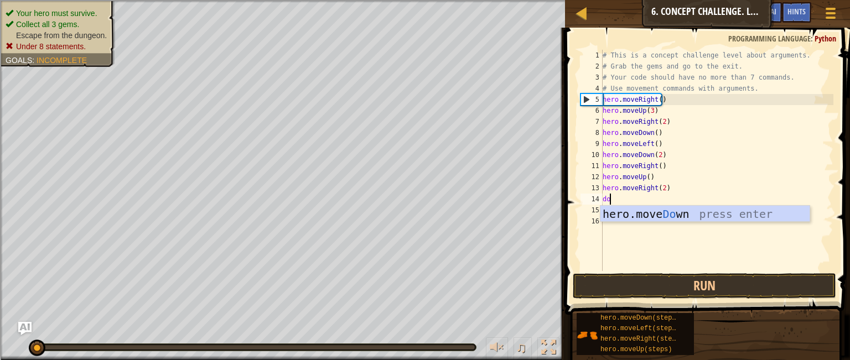
type textarea "down"
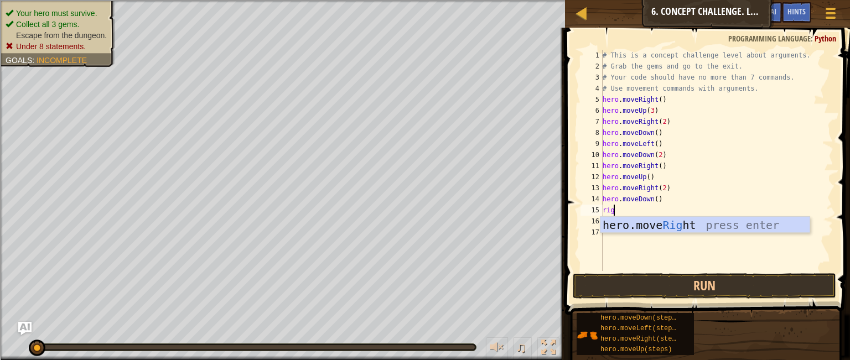
type textarea "right"
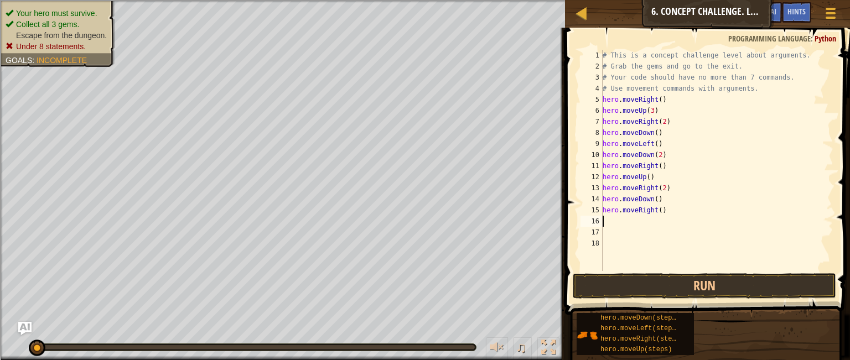
type textarea "up"
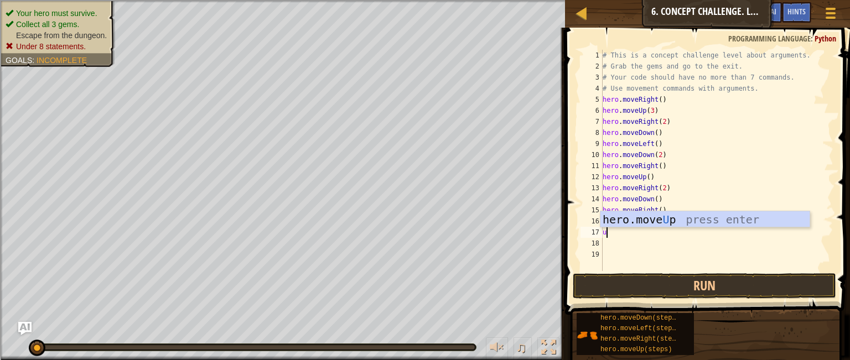
type textarea "up"
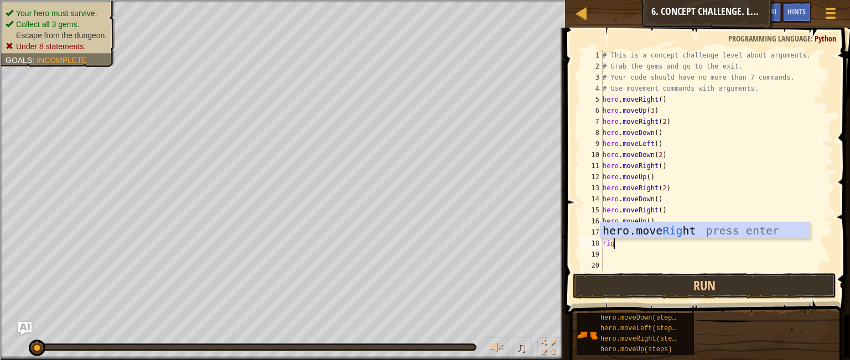
scroll to position [5, 1]
type textarea "righ"
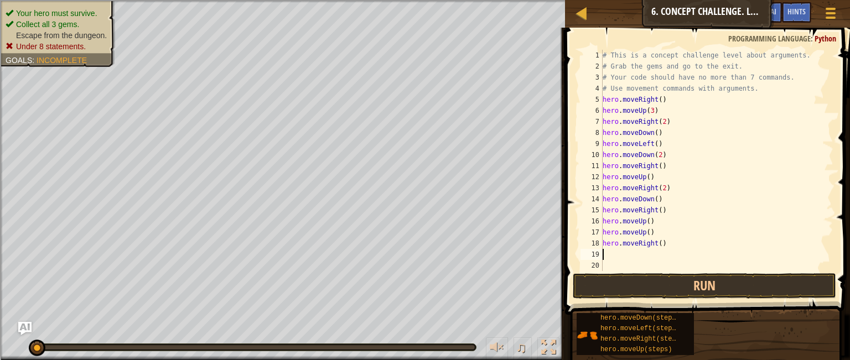
scroll to position [5, 0]
click at [698, 290] on button "Run" at bounding box center [705, 286] width 264 height 25
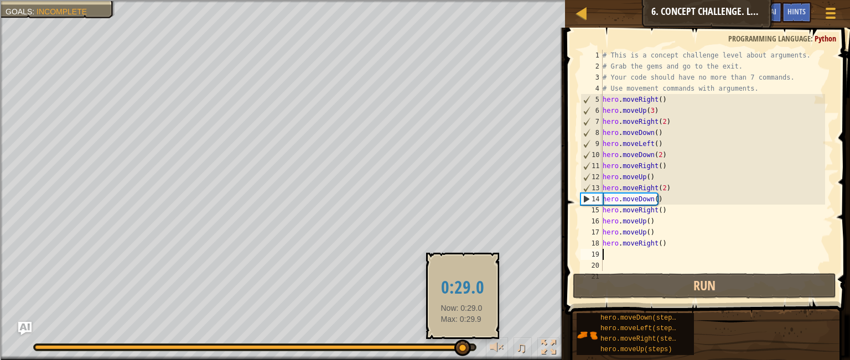
drag, startPoint x: 452, startPoint y: 349, endPoint x: 462, endPoint y: 352, distance: 10.3
click at [462, 350] on div at bounding box center [255, 347] width 440 height 4
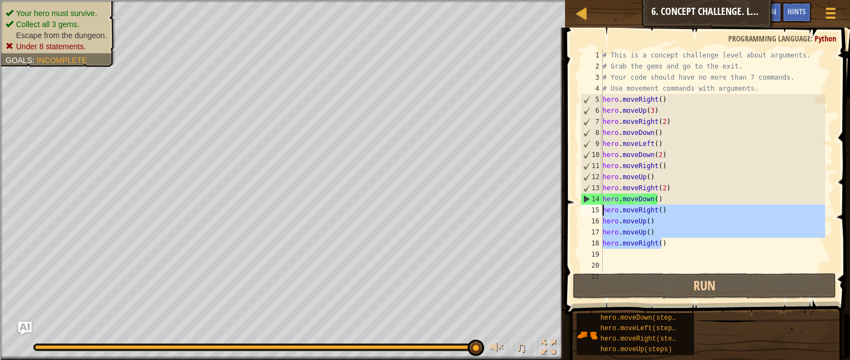
drag, startPoint x: 664, startPoint y: 245, endPoint x: 600, endPoint y: 214, distance: 71.6
click at [600, 214] on div "1 2 3 4 5 6 7 8 9 10 11 12 13 14 15 16 17 18 19 20 21 # This is a concept chall…" at bounding box center [706, 160] width 255 height 221
click at [603, 214] on div "# This is a concept challenge level about arguments. # Grab the gems and go to …" at bounding box center [713, 160] width 225 height 221
drag, startPoint x: 603, startPoint y: 214, endPoint x: 684, endPoint y: 250, distance: 89.2
click at [684, 250] on div "# This is a concept challenge level about arguments. # Grab the gems and go to …" at bounding box center [713, 172] width 225 height 244
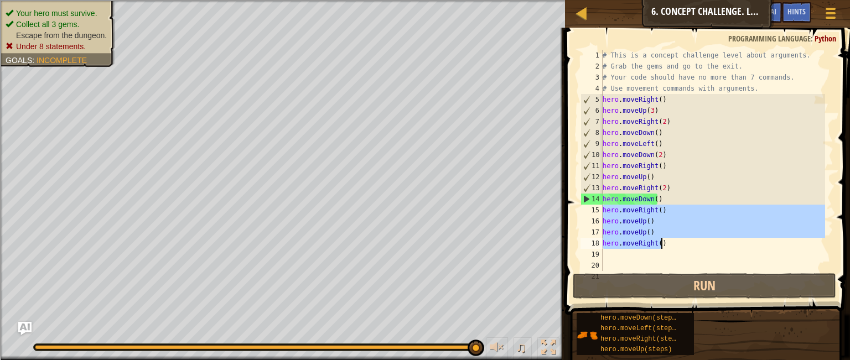
type textarea "hero.moveRight()"
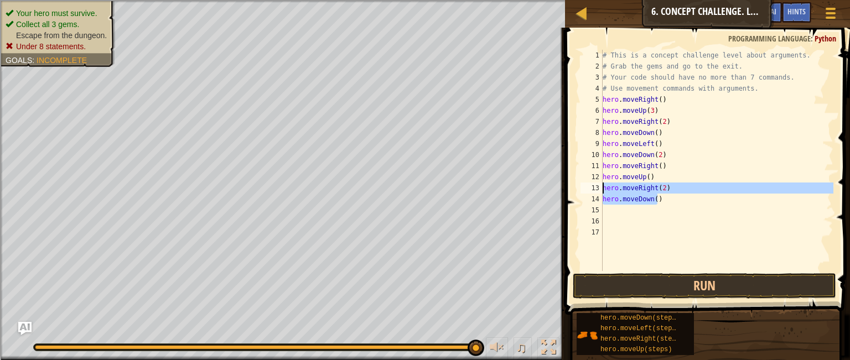
drag, startPoint x: 665, startPoint y: 203, endPoint x: 582, endPoint y: 185, distance: 84.9
click at [581, 188] on div "1 2 3 4 5 6 7 8 9 10 11 12 13 14 15 16 17 # This is a concept challenge level a…" at bounding box center [706, 160] width 255 height 221
type textarea "hero.moveRight(2) hero.moveDown()"
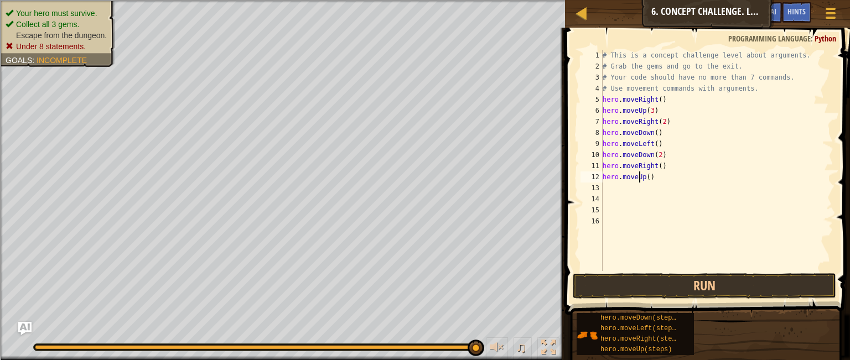
click at [638, 177] on div "# This is a concept challenge level about arguments. # Grab the gems and go to …" at bounding box center [717, 172] width 233 height 244
type textarea "hero.moveRight()"
click at [644, 187] on div "# This is a concept challenge level about arguments. # Grab the gems and go to …" at bounding box center [717, 172] width 233 height 244
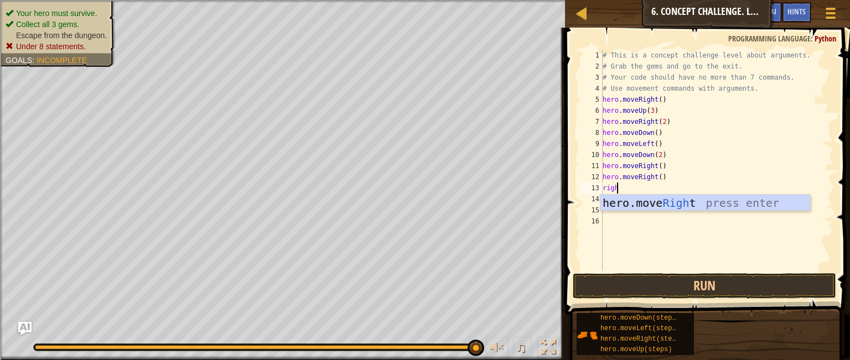
scroll to position [5, 0]
type textarea "r"
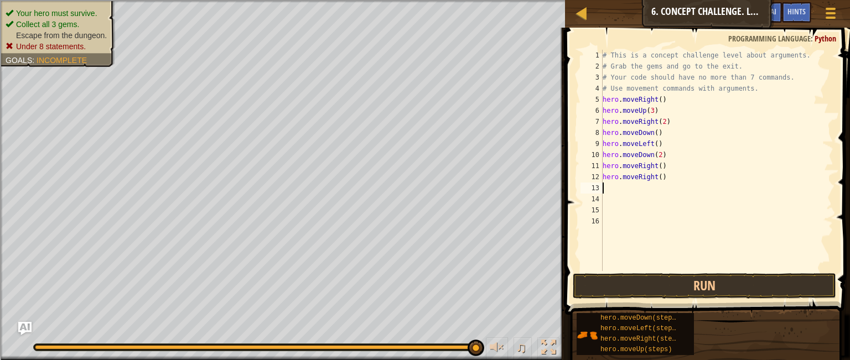
type textarea "up"
click at [644, 187] on div "# This is a concept challenge level about arguments. # Grab the gems and go to …" at bounding box center [717, 172] width 233 height 244
type textarea "hero.moveUp(2)"
click at [654, 194] on div "# This is a concept challenge level about arguments. # Grab the gems and go to …" at bounding box center [717, 172] width 233 height 244
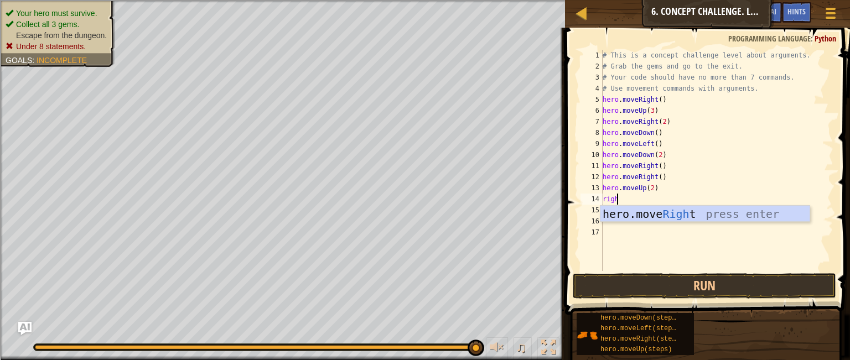
scroll to position [5, 1]
type textarea "right"
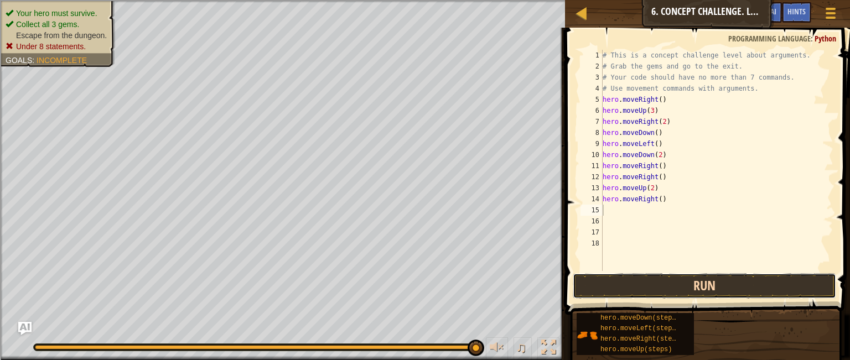
click at [692, 285] on button "Run" at bounding box center [705, 286] width 264 height 25
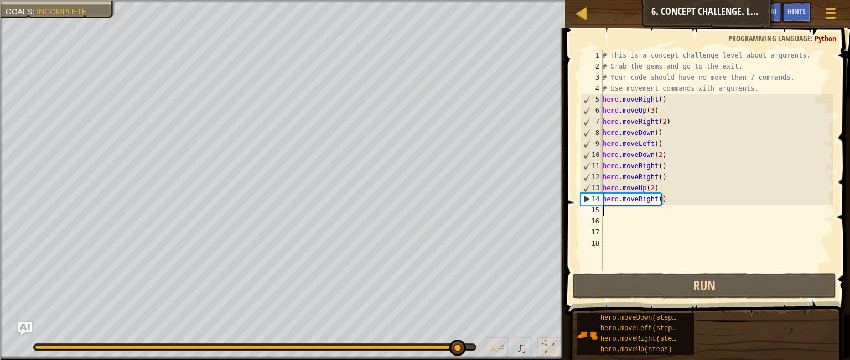
click at [457, 348] on div at bounding box center [255, 347] width 440 height 4
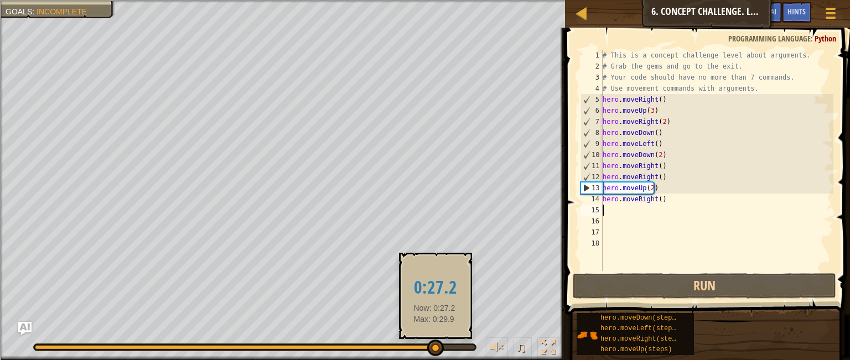
drag, startPoint x: 455, startPoint y: 348, endPoint x: 435, endPoint y: 349, distance: 20.0
click at [435, 349] on div at bounding box center [435, 348] width 17 height 17
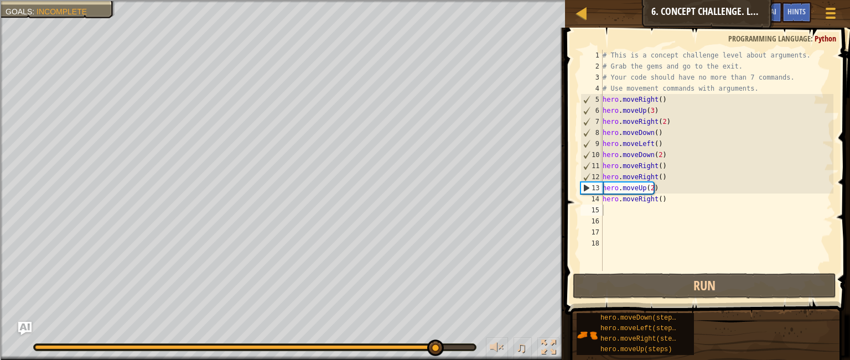
click at [20, 345] on div "♫" at bounding box center [282, 344] width 565 height 33
click at [583, 188] on div "13" at bounding box center [592, 188] width 22 height 11
type textarea "hero.moveUp(2)"
click at [617, 229] on div "# This is a concept challenge level about arguments. # Grab the gems and go to …" at bounding box center [717, 172] width 233 height 244
click at [680, 201] on div "# This is a concept challenge level about arguments. # Grab the gems and go to …" at bounding box center [717, 172] width 233 height 244
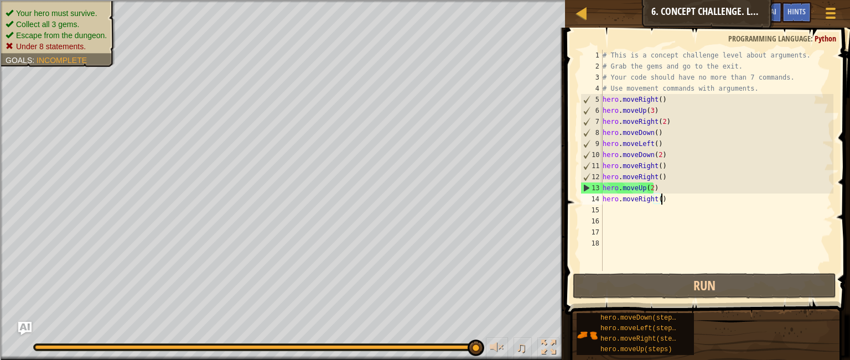
drag, startPoint x: 445, startPoint y: 345, endPoint x: 534, endPoint y: 354, distance: 89.0
click at [535, 357] on div "♫" at bounding box center [282, 344] width 565 height 33
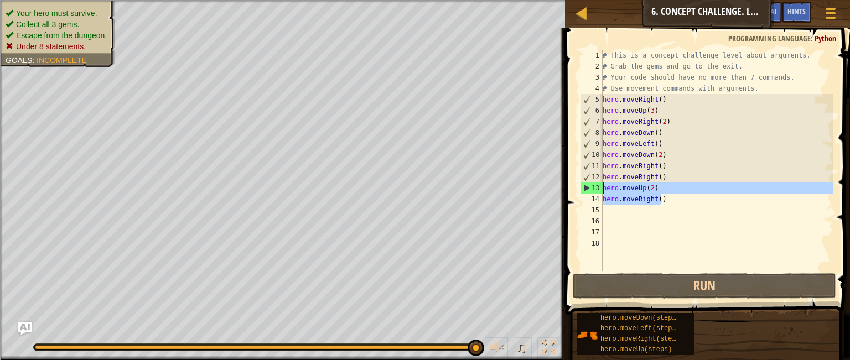
drag, startPoint x: 667, startPoint y: 197, endPoint x: 600, endPoint y: 191, distance: 67.2
click at [600, 191] on div "hero.moveRight() 1 2 3 4 5 6 7 8 9 10 11 12 13 14 15 16 17 18 # This is a conce…" at bounding box center [706, 160] width 255 height 221
type textarea "hero.moveUp(2) hero.moveRight()"
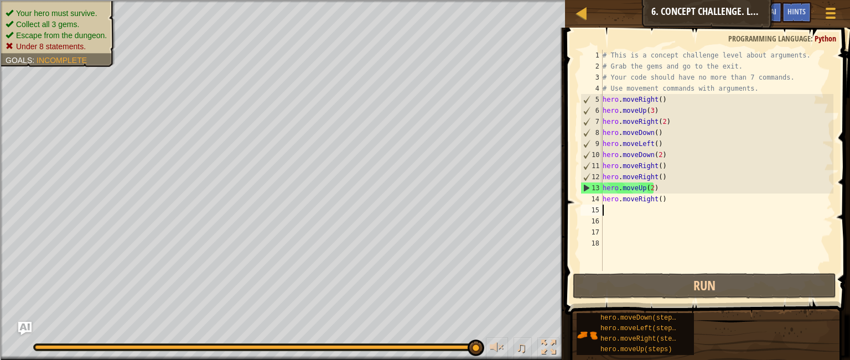
click at [661, 212] on div "# This is a concept challenge level about arguments. # Grab the gems and go to …" at bounding box center [717, 172] width 233 height 244
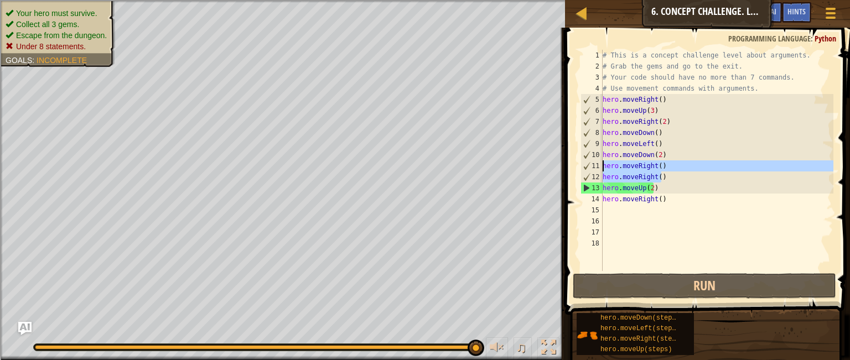
drag, startPoint x: 669, startPoint y: 181, endPoint x: 596, endPoint y: 161, distance: 75.8
click at [601, 164] on div "1 2 3 4 5 6 7 8 9 10 11 12 13 14 15 16 17 18 # This is a concept challenge leve…" at bounding box center [706, 160] width 255 height 221
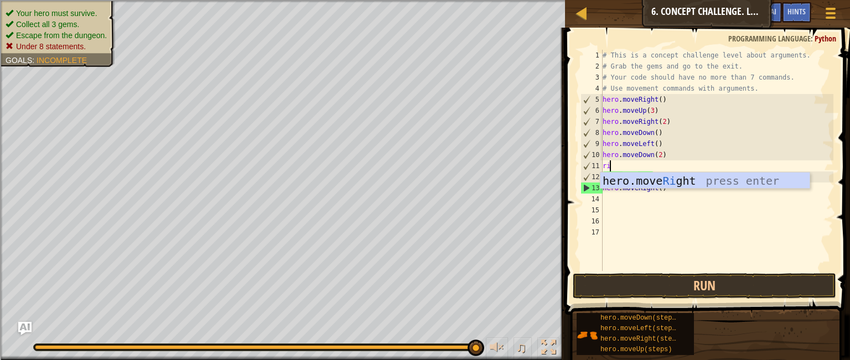
type textarea "right"
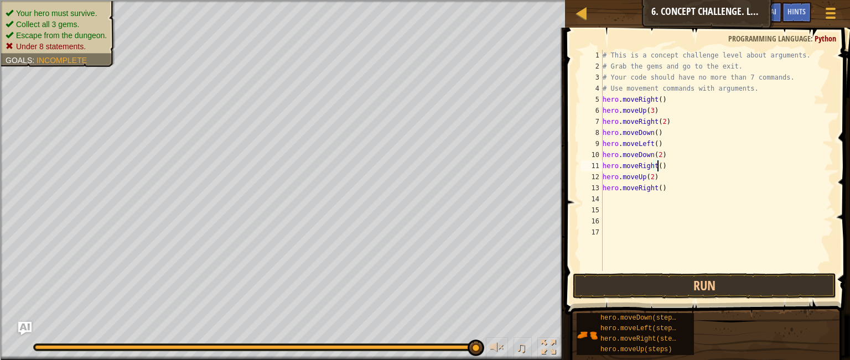
click at [656, 166] on div "# This is a concept challenge level about arguments. # Grab the gems and go to …" at bounding box center [717, 172] width 233 height 244
type textarea "hero.moveRight(2)"
click at [703, 292] on button "Run" at bounding box center [705, 286] width 264 height 25
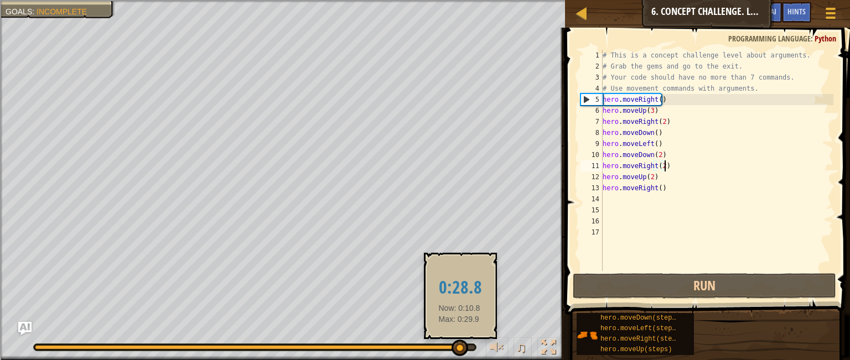
click at [460, 348] on div at bounding box center [255, 347] width 440 height 4
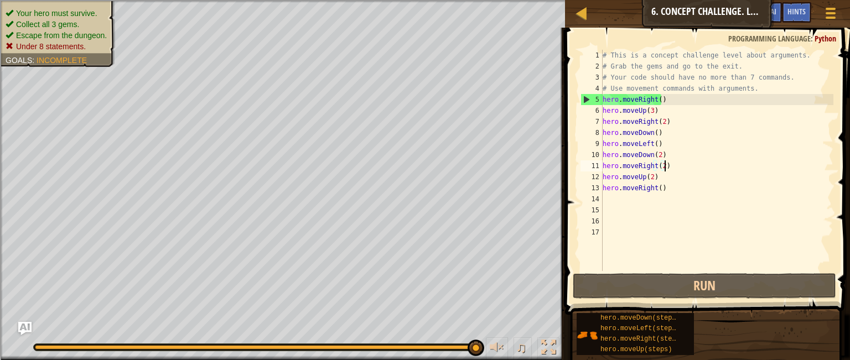
drag, startPoint x: 462, startPoint y: 347, endPoint x: 489, endPoint y: 362, distance: 31.2
click at [489, 170] on html "Map Introduction to Computer Science 6. Concept Challenge. Long Steps Game Menu…" at bounding box center [425, 85] width 850 height 170
click at [563, 171] on span at bounding box center [709, 156] width 294 height 320
drag, startPoint x: 563, startPoint y: 171, endPoint x: 680, endPoint y: 177, distance: 117.0
click at [680, 177] on div "hero.moveRight(2) 1 2 3 4 5 6 7 8 9 10 11 12 13 14 15 16 17 # This is a concept…" at bounding box center [706, 193] width 288 height 320
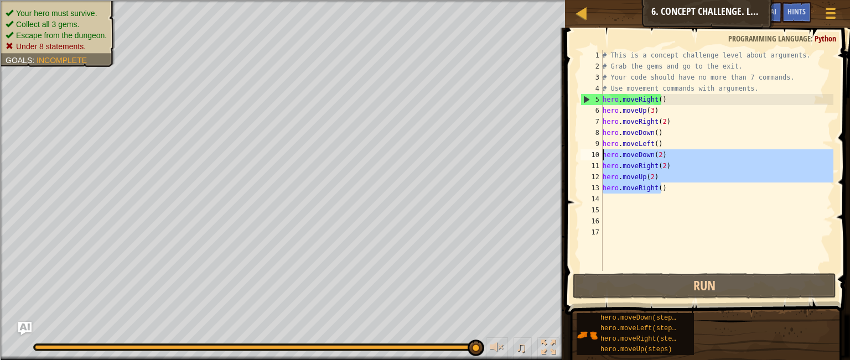
drag, startPoint x: 677, startPoint y: 192, endPoint x: 594, endPoint y: 158, distance: 90.2
click at [594, 158] on div "hero.moveRight(2) 1 2 3 4 5 6 7 8 9 10 11 12 13 14 15 16 17 # This is a concept…" at bounding box center [706, 160] width 255 height 221
type textarea "hero.moveDown(2) hero.moveRight(2)"
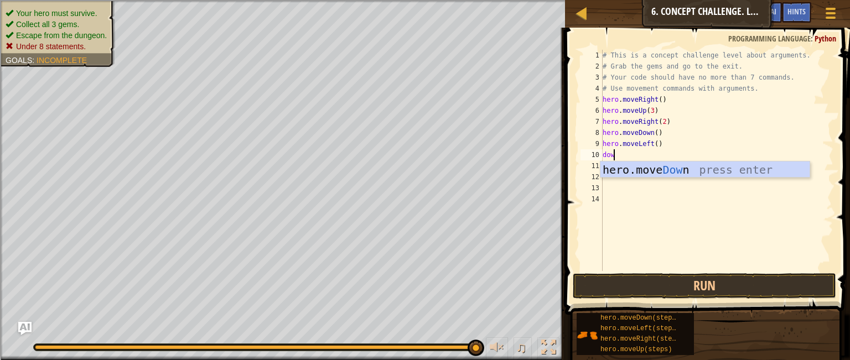
type textarea "down"
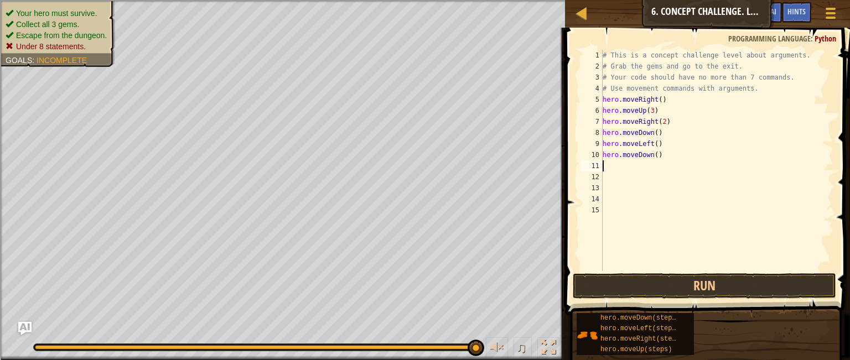
type textarea "\"
click at [652, 157] on div "# This is a concept challenge level about arguments. # Grab the gems and go to …" at bounding box center [717, 172] width 233 height 244
click at [654, 157] on div "# This is a concept challenge level about arguments. # Grab the gems and go to …" at bounding box center [717, 172] width 233 height 244
type textarea "hero.moveDown(2)"
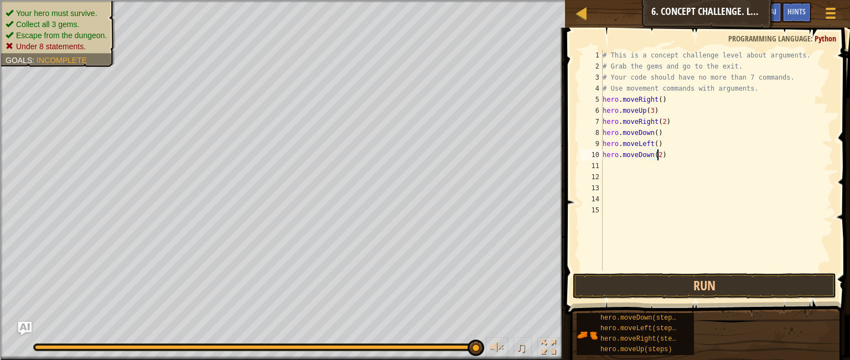
scroll to position [5, 4]
click at [628, 162] on div "# This is a concept challenge level about arguments. # Grab the gems and go to …" at bounding box center [717, 172] width 233 height 244
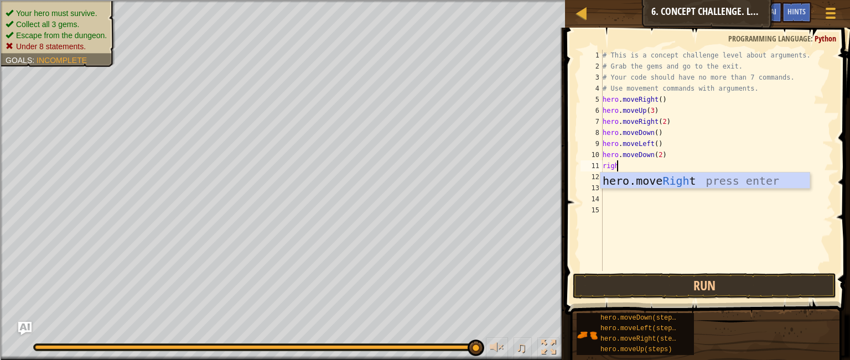
scroll to position [5, 1]
type textarea "right"
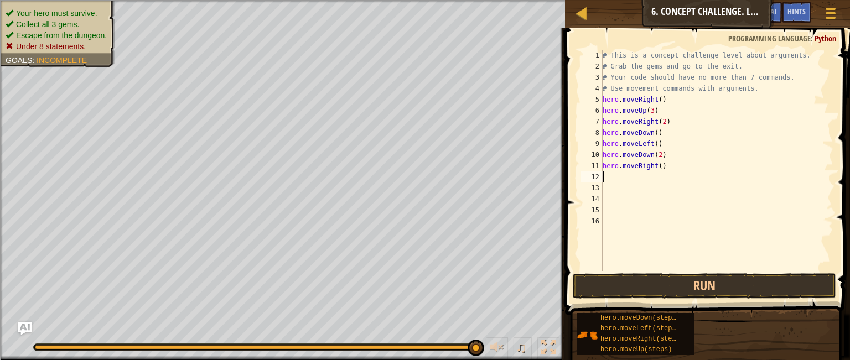
scroll to position [5, 0]
